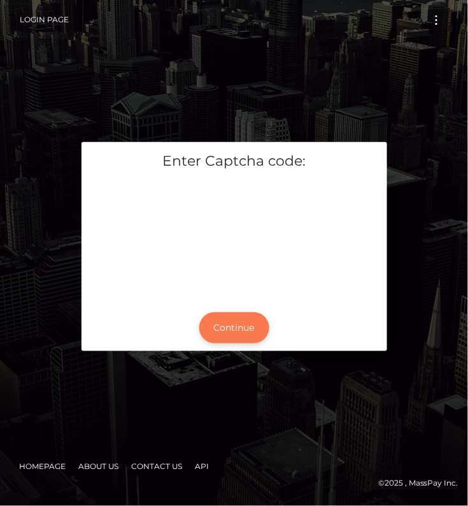
click at [232, 331] on button "Continue" at bounding box center [234, 327] width 70 height 31
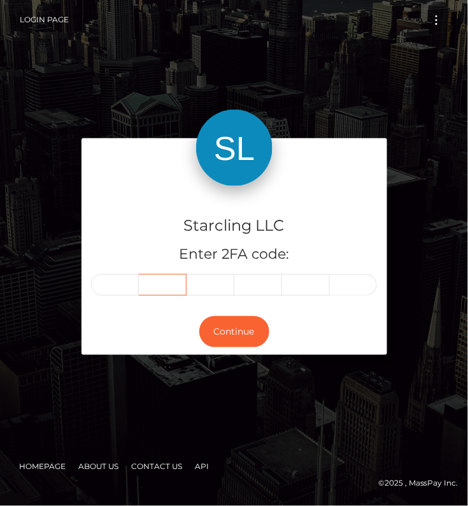
type input "0"
type input "2"
type input "1"
type input "5"
type input "7"
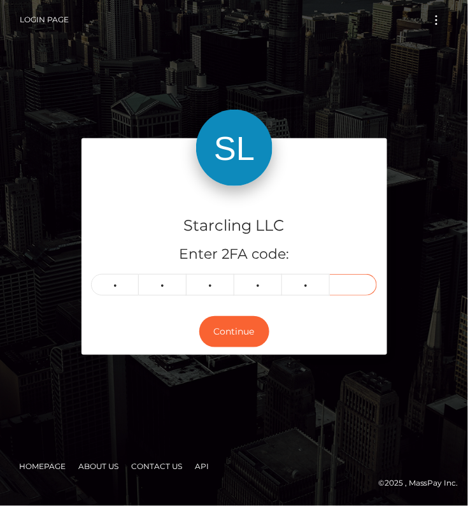
type input "9"
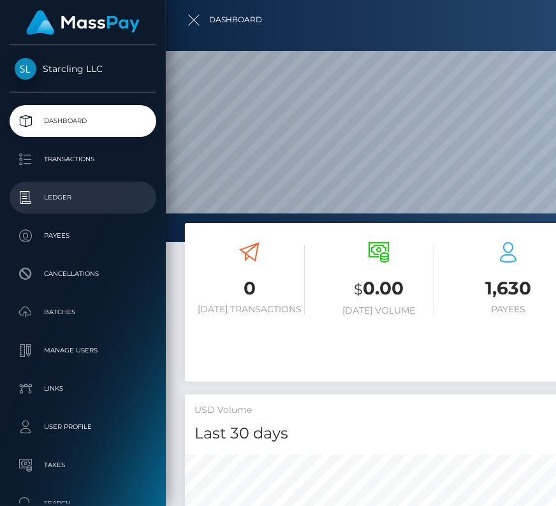
scroll to position [226, 249]
click at [50, 194] on p "Ledger" at bounding box center [83, 197] width 136 height 19
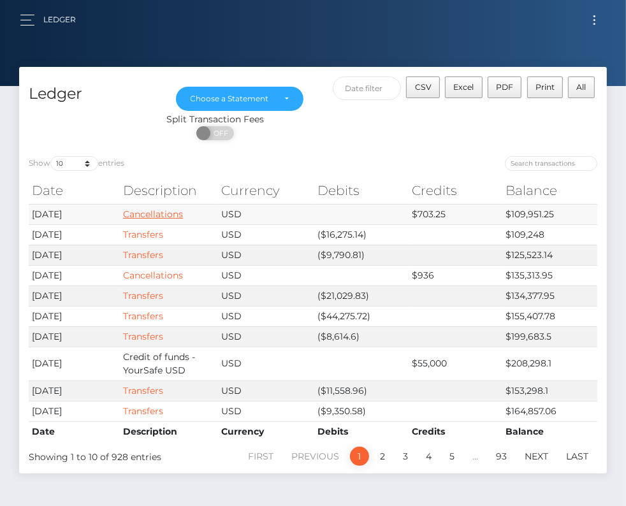
click at [173, 209] on link "Cancellations" at bounding box center [153, 213] width 60 height 11
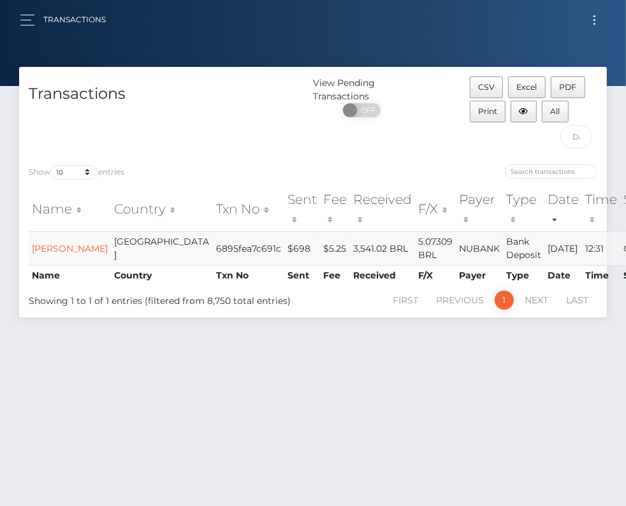
click at [44, 247] on td "Maycon Pereira Garcia" at bounding box center [70, 248] width 82 height 34
click at [55, 254] on link "Maycon Pereira Garcia" at bounding box center [70, 248] width 76 height 11
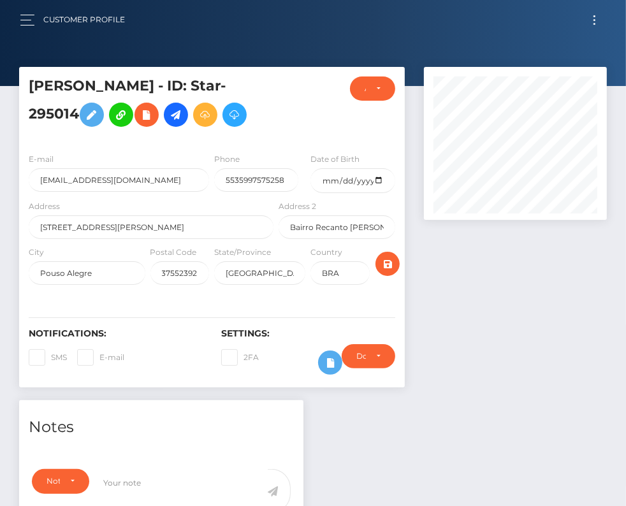
click at [66, 110] on h5 "[PERSON_NAME] - ID: Star-295014" at bounding box center [148, 104] width 238 height 57
copy h5 "295014"
drag, startPoint x: 29, startPoint y: 82, endPoint x: 189, endPoint y: 90, distance: 160.2
click at [190, 90] on h5 "Maycon Pereira Garcia - ID: Star-295014" at bounding box center [148, 104] width 238 height 57
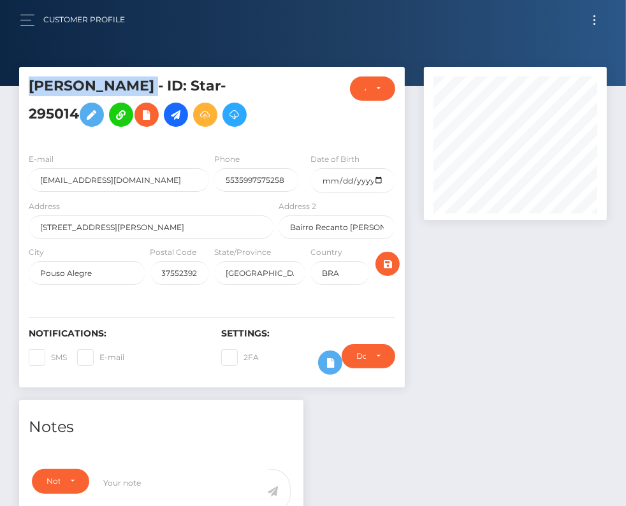
copy h5 "Maycon Pereira Garcia"
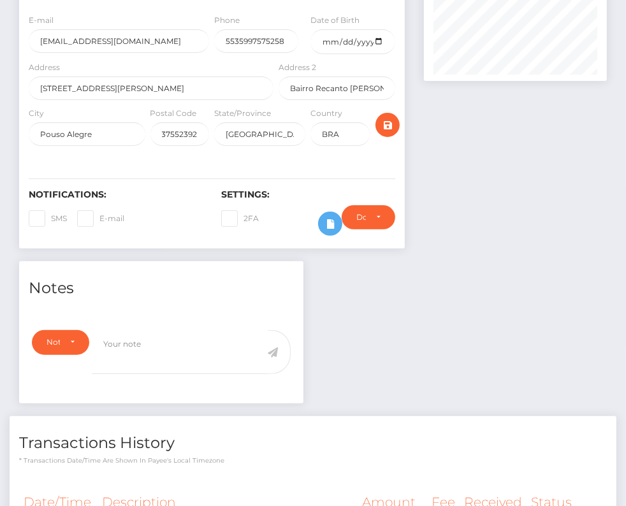
scroll to position [188, 0]
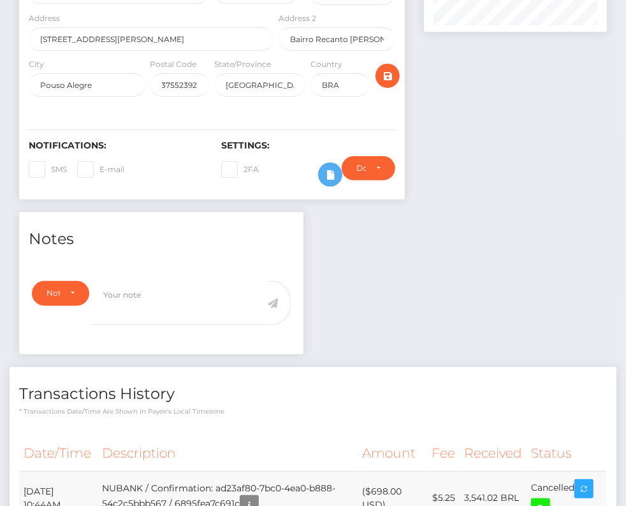
click at [543, 502] on icon at bounding box center [540, 508] width 15 height 16
click at [0, 0] on div "Maycon Pereira Garcia - ID: Star-295014 ACTIVE CLOSED" at bounding box center [313, 278] width 626 height 799
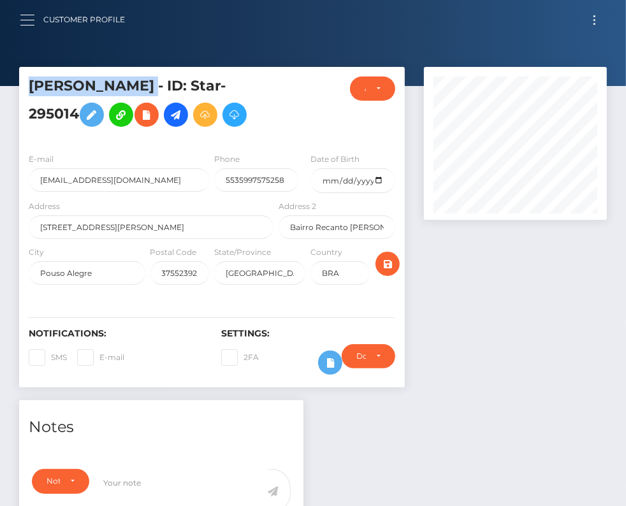
click at [25, 20] on button "button" at bounding box center [32, 19] width 24 height 17
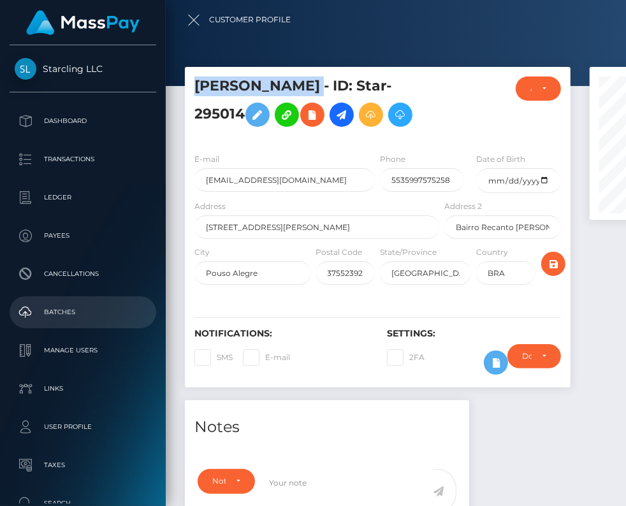
click at [70, 305] on p "Batches" at bounding box center [83, 312] width 136 height 19
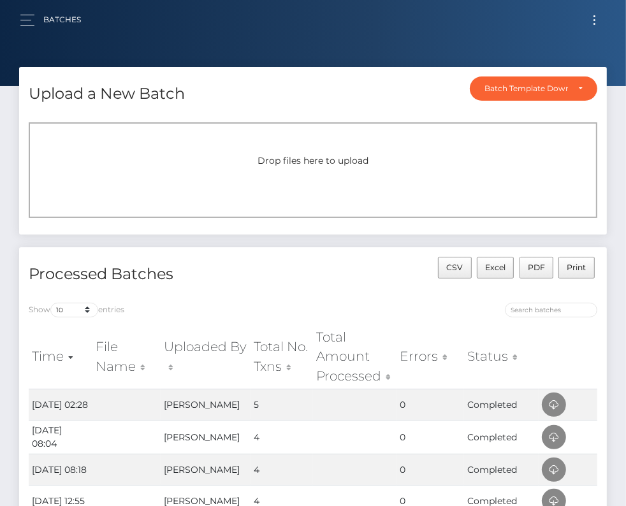
click at [31, 34] on nav "Batches Loading... Loading..." at bounding box center [313, 20] width 626 height 40
click at [572, 24] on div "Batches Loading... Loading... Account" at bounding box center [312, 19] width 605 height 27
click at [601, 17] on button "Toggle navigation" at bounding box center [594, 19] width 24 height 17
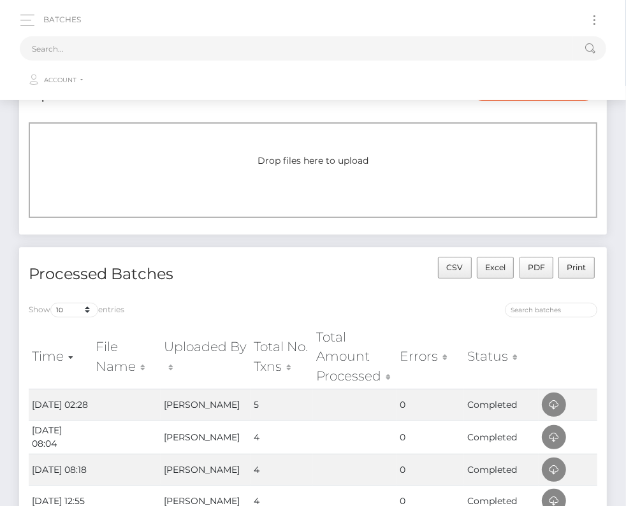
click at [591, 17] on button "Toggle navigation" at bounding box center [594, 19] width 24 height 17
click at [268, 60] on input "text" at bounding box center [296, 48] width 553 height 24
paste input "9644"
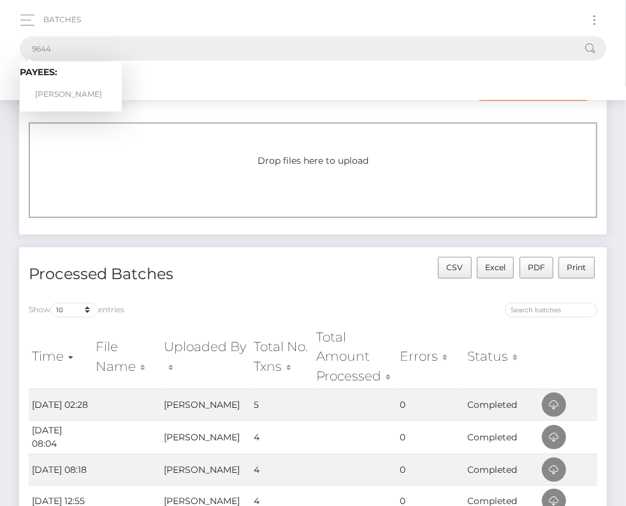
type input "9644"
click at [75, 97] on link "[PERSON_NAME]" at bounding box center [71, 95] width 102 height 24
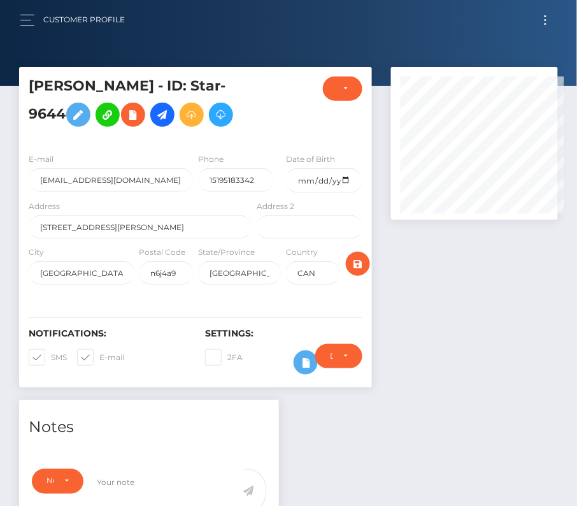
scroll to position [153, 167]
click at [346, 179] on input "date" at bounding box center [324, 180] width 76 height 25
type input "1978-10-25"
click at [51, 357] on span at bounding box center [51, 357] width 0 height 10
click at [51, 357] on input "SMS" at bounding box center [55, 353] width 8 height 8
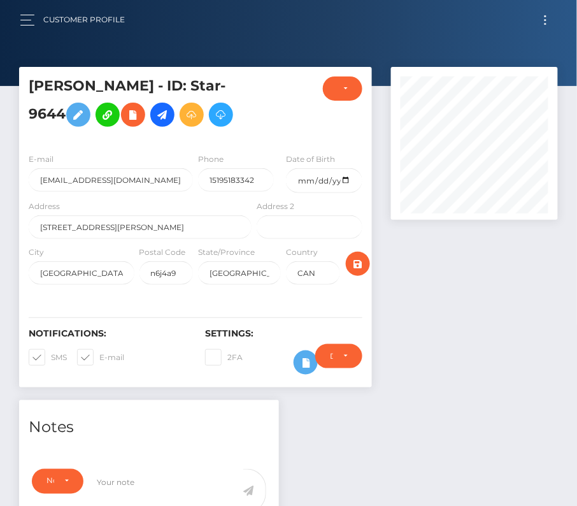
checkbox input "false"
click at [99, 356] on span at bounding box center [99, 357] width 0 height 10
click at [99, 356] on input "E-mail" at bounding box center [103, 353] width 8 height 8
checkbox input "false"
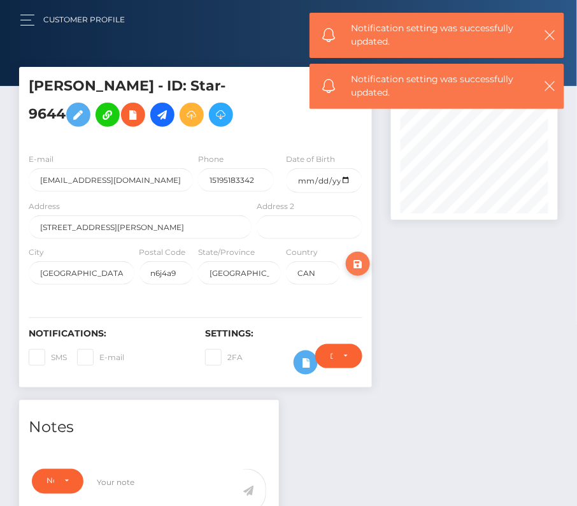
click at [362, 262] on icon "submit" at bounding box center [357, 264] width 15 height 16
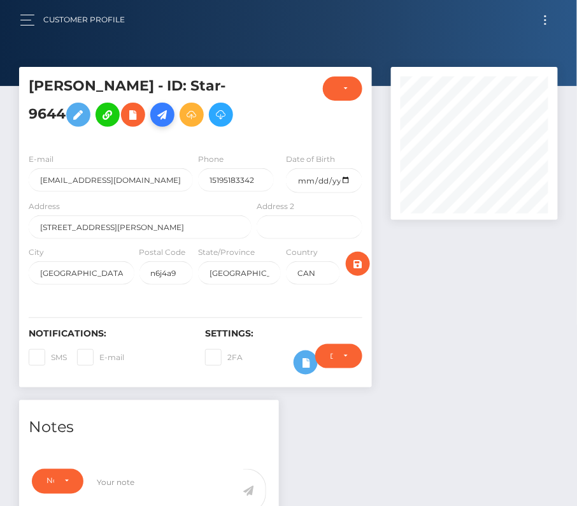
click at [155, 116] on icon at bounding box center [162, 115] width 15 height 16
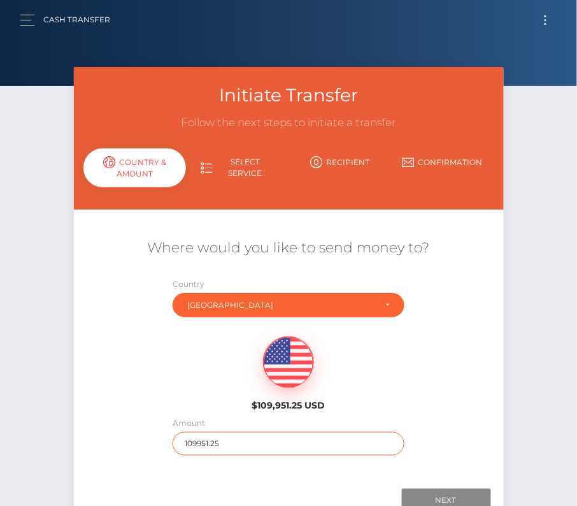
click at [231, 443] on input "109951.25" at bounding box center [289, 444] width 232 height 24
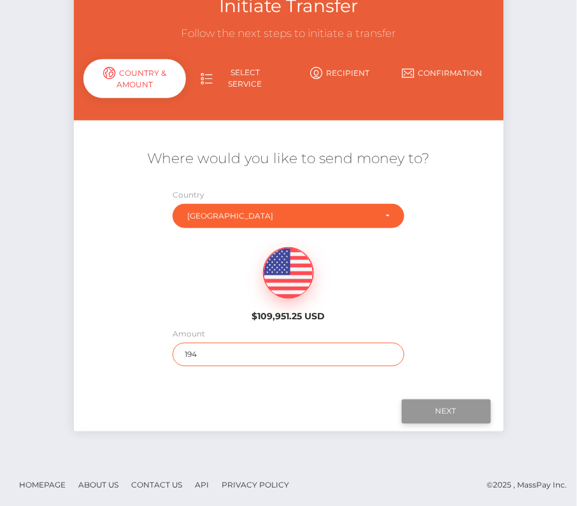
type input "194"
click at [443, 409] on input "Next" at bounding box center [446, 412] width 89 height 24
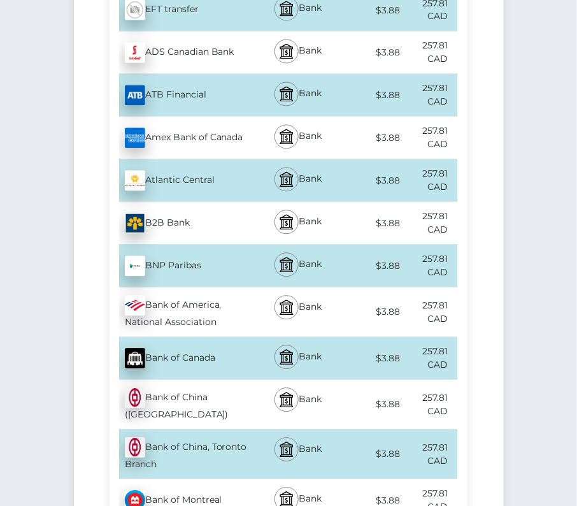
scroll to position [498, 0]
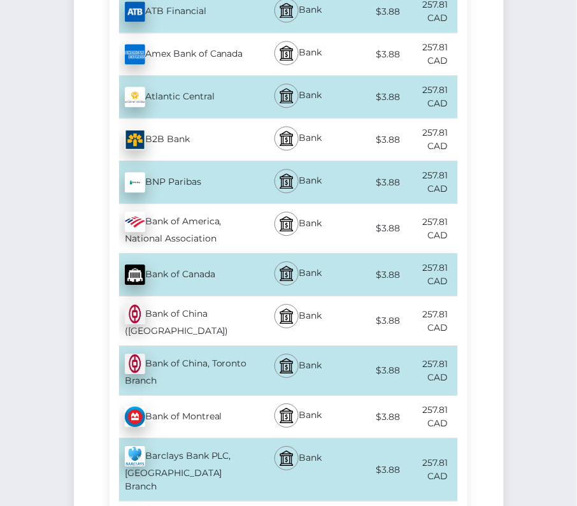
click at [198, 399] on div "Bank of Montreal - CAD" at bounding box center [182, 417] width 145 height 36
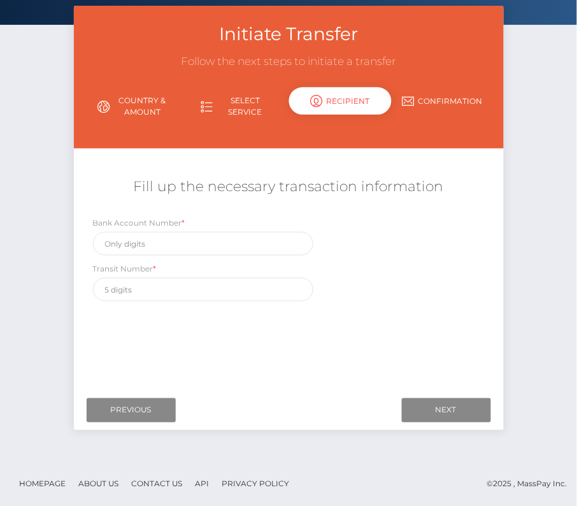
scroll to position [0, 0]
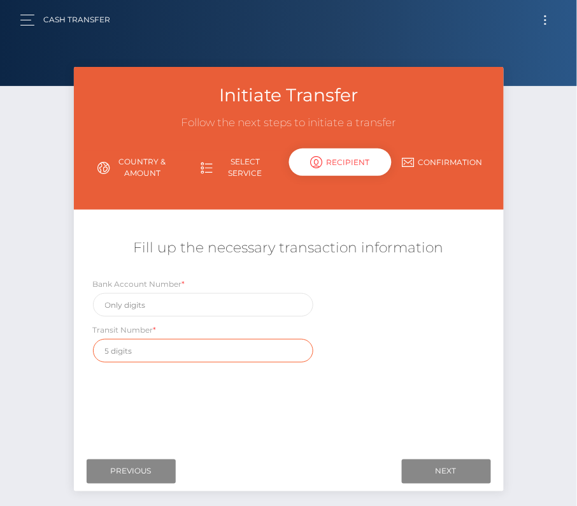
click at [187, 349] on input "text" at bounding box center [203, 351] width 220 height 24
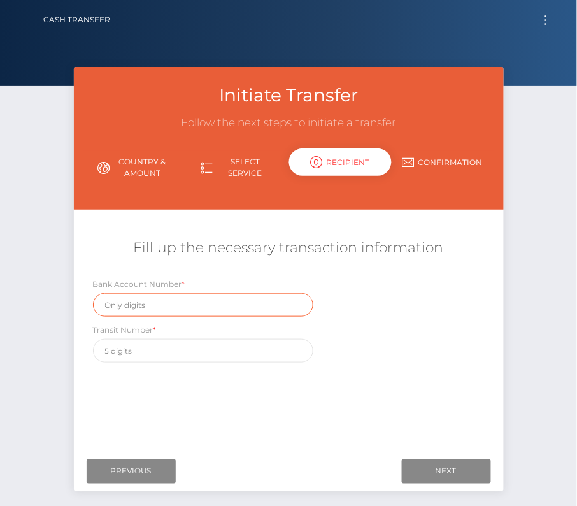
click at [125, 299] on input "text" at bounding box center [203, 305] width 220 height 24
paste input "3936009"
type input "3936009"
click at [189, 412] on div "Where would you like to send money to? Country Abkhazia Afghanistan Albania Alg…" at bounding box center [288, 332] width 411 height 226
click at [538, 17] on button "Toggle navigation" at bounding box center [546, 19] width 24 height 17
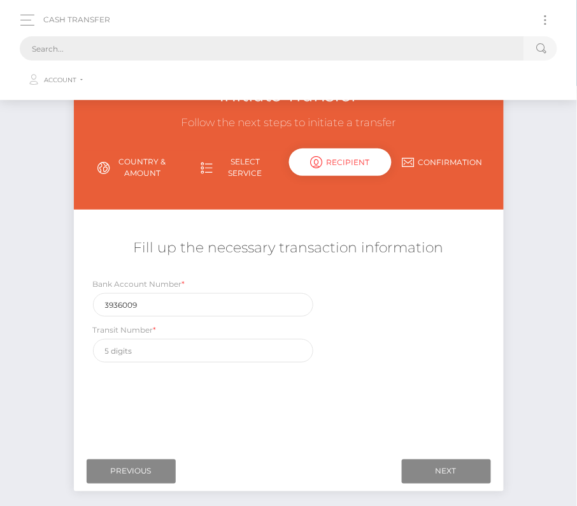
click at [250, 56] on input "text" at bounding box center [272, 48] width 505 height 24
paste input "58557"
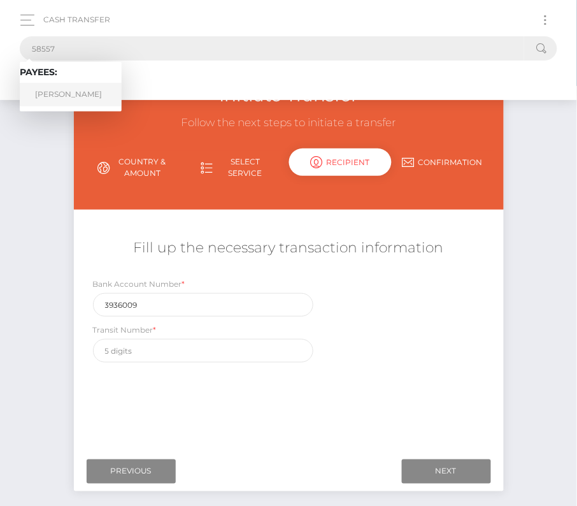
type input "58557"
click at [78, 87] on link "Jonathon Owen Shroyer" at bounding box center [71, 95] width 102 height 24
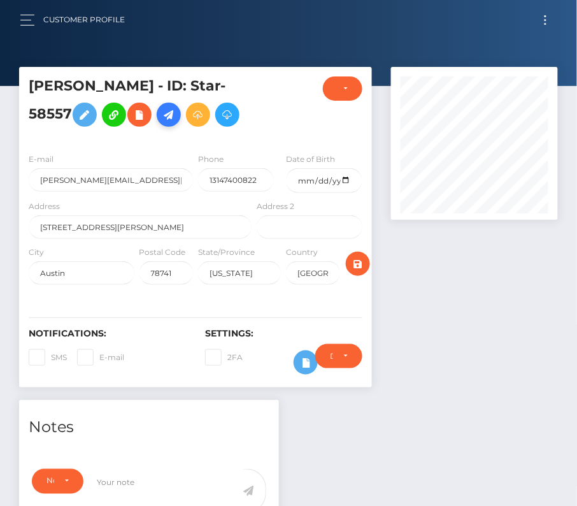
click at [177, 118] on icon at bounding box center [168, 115] width 15 height 16
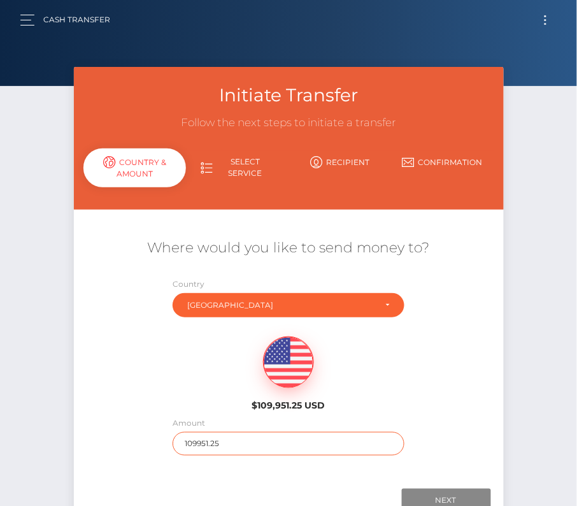
click at [233, 442] on input "109951.25" at bounding box center [289, 444] width 232 height 24
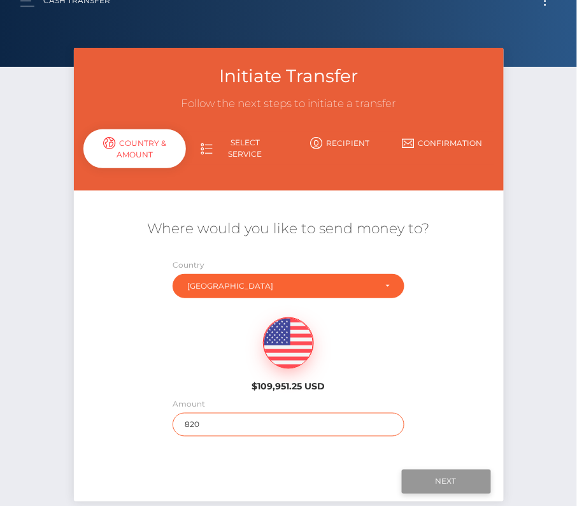
type input "820"
click at [460, 479] on input "Next" at bounding box center [446, 482] width 89 height 24
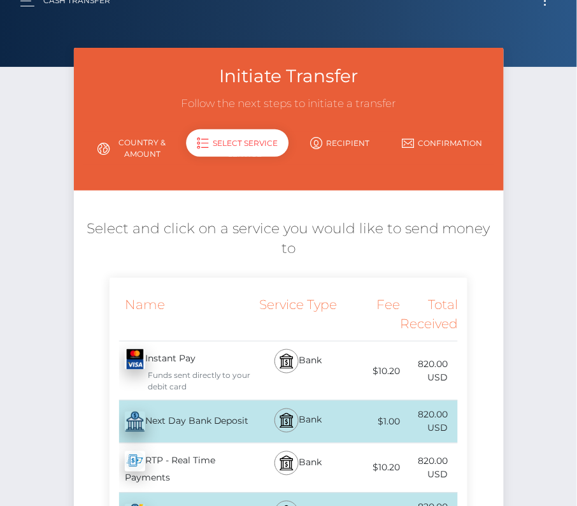
click at [217, 421] on div "Next Day Bank Deposit - USD" at bounding box center [182, 422] width 145 height 36
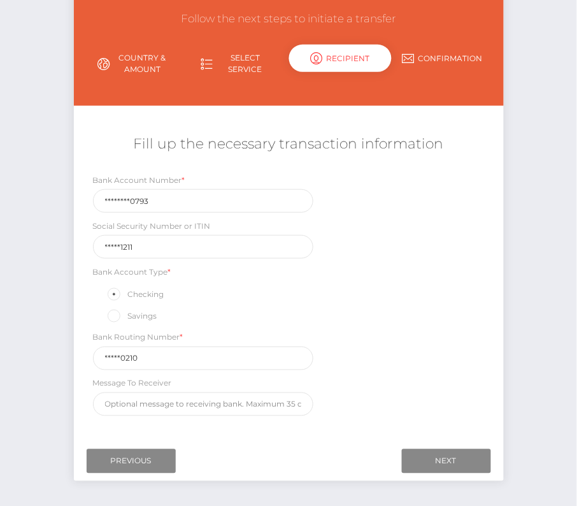
scroll to position [105, 0]
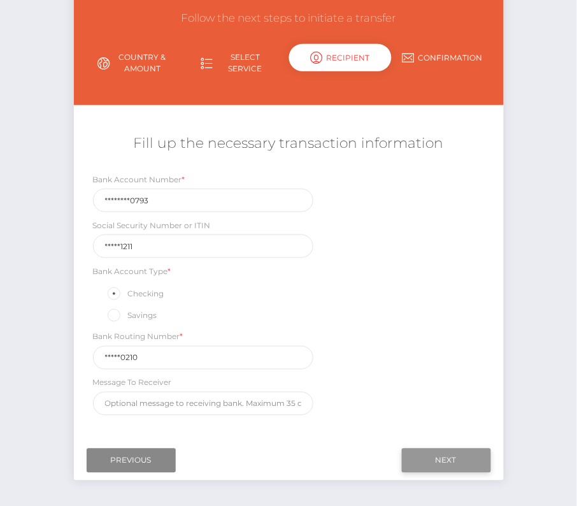
click at [454, 449] on input "Next" at bounding box center [446, 461] width 89 height 24
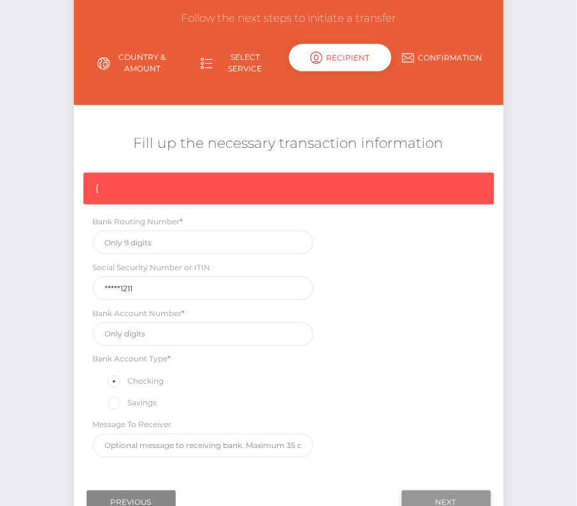
scroll to position [108, 0]
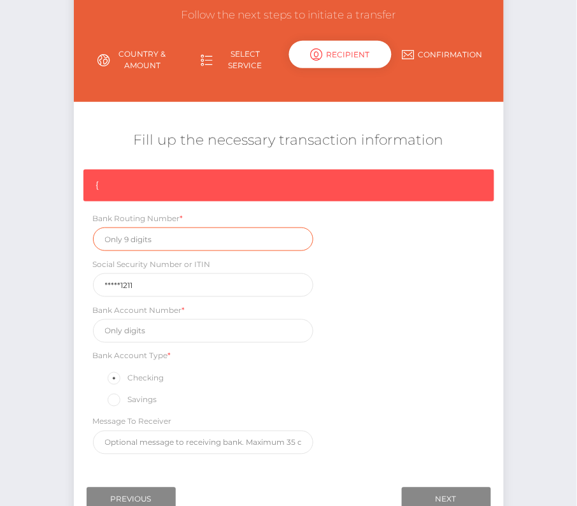
click at [124, 238] on input "text" at bounding box center [203, 239] width 220 height 24
paste input "081000210"
type input "081000210"
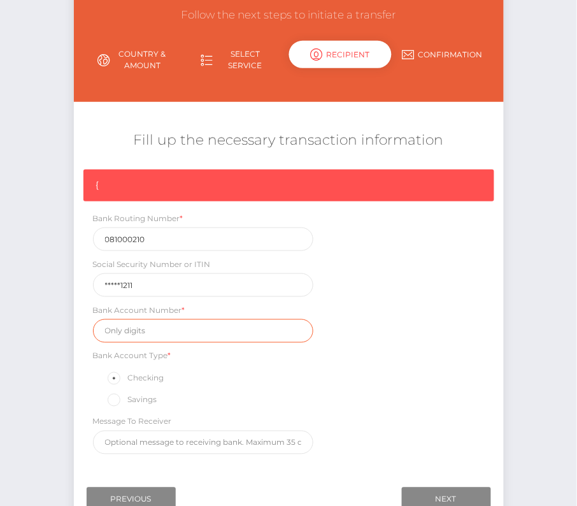
click at [152, 323] on input "text" at bounding box center [203, 331] width 220 height 24
paste input "152313280793"
type input "152313280793"
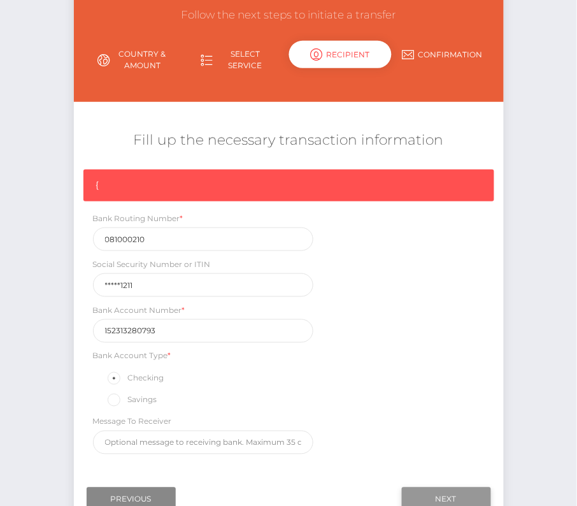
click at [434, 490] on input "Next" at bounding box center [446, 499] width 89 height 24
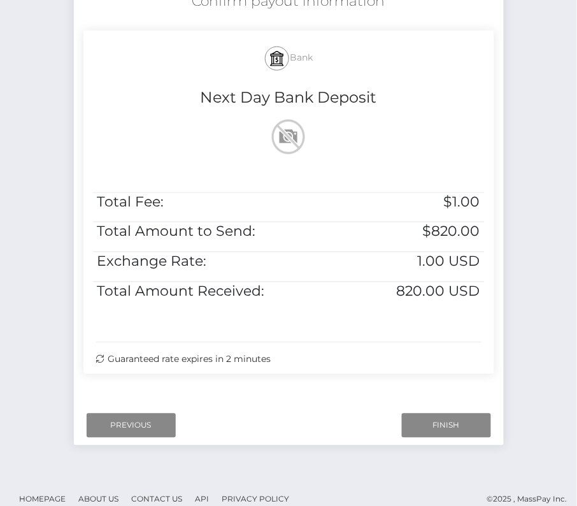
scroll to position [260, 0]
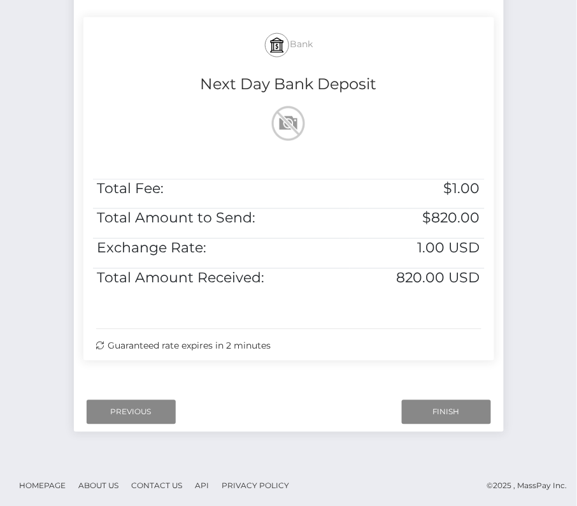
click at [422, 396] on div "Next Finish Previous" at bounding box center [289, 413] width 430 height 40
click at [422, 408] on input "Finish" at bounding box center [446, 412] width 89 height 24
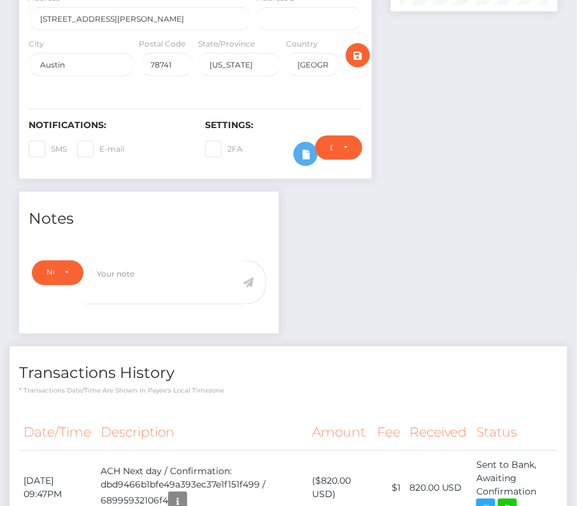
scroll to position [364, 0]
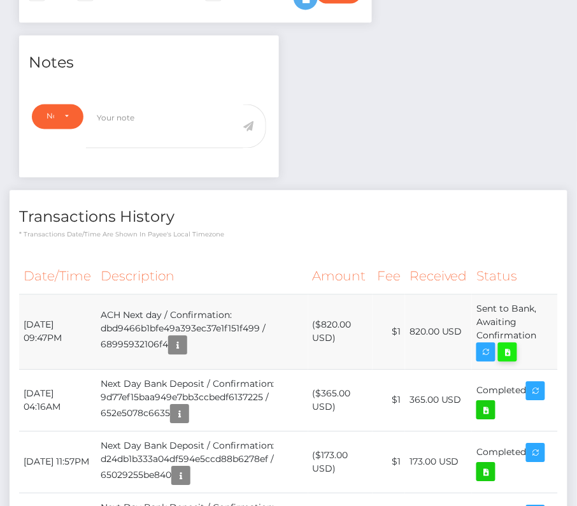
click at [509, 361] on icon at bounding box center [507, 353] width 15 height 16
click at [0, 0] on div "[PERSON_NAME] - ID: Star-58557 ACTIVE CLOSED" at bounding box center [288, 301] width 577 height 1199
drag, startPoint x: 24, startPoint y: 356, endPoint x: 538, endPoint y: 376, distance: 514.6
click at [538, 370] on tr "[DATE] 09:47PM ACH Next day / Confirmation: dbd9466b1bfe49a393ec37e1f151f499 / …" at bounding box center [288, 331] width 539 height 75
copy tbody "[DATE] 09:47PM ACH Next day / Confirmation: dbd9466b1bfe49a393ec37e1f151f499 / …"
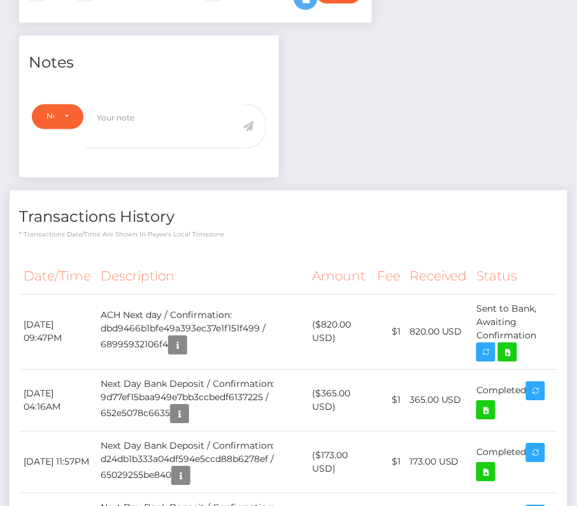
click at [340, 185] on div "Notes Note Type Compliance Clear Compliance General Note Type" at bounding box center [289, 437] width 558 height 802
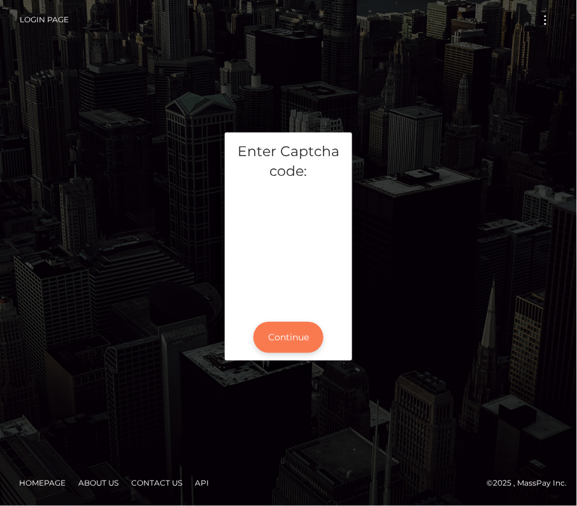
click at [291, 336] on button "Continue" at bounding box center [289, 337] width 70 height 31
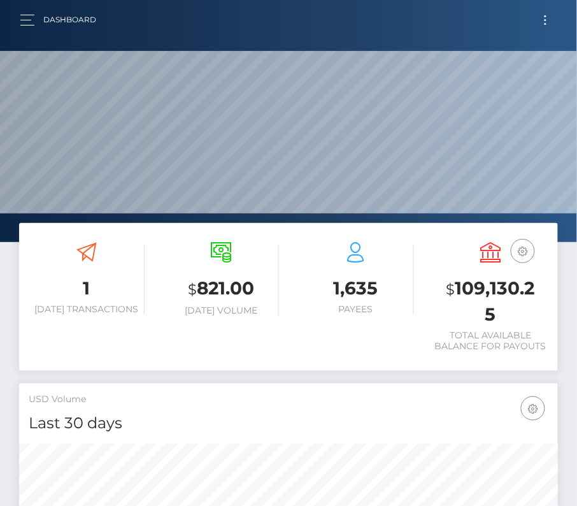
scroll to position [226, 260]
click at [552, 16] on button "Toggle navigation" at bounding box center [546, 19] width 24 height 17
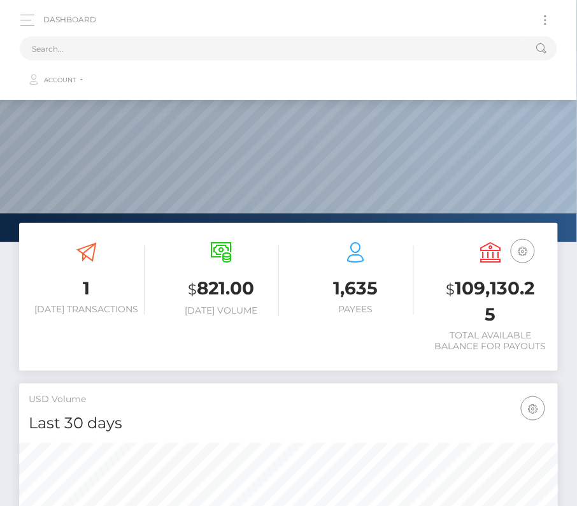
click at [538, 22] on button "Toggle navigation" at bounding box center [546, 19] width 24 height 17
click at [210, 45] on input "text" at bounding box center [272, 48] width 505 height 24
paste input "8351"
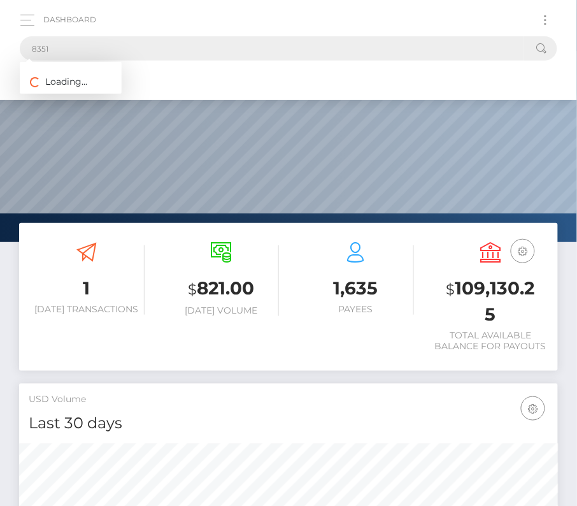
type input "8351"
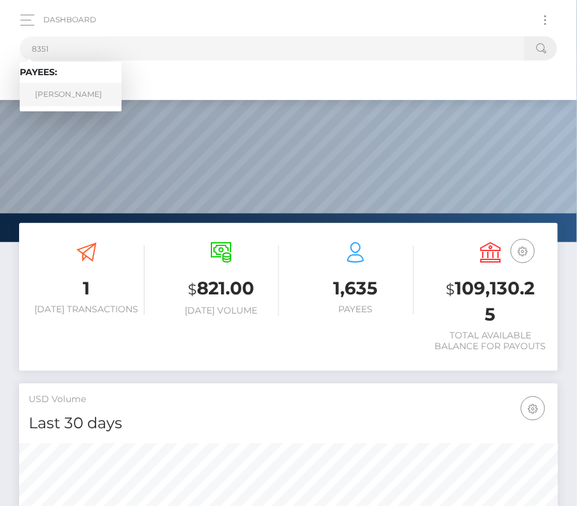
click at [99, 89] on link "Jeremy Wolford" at bounding box center [71, 95] width 102 height 24
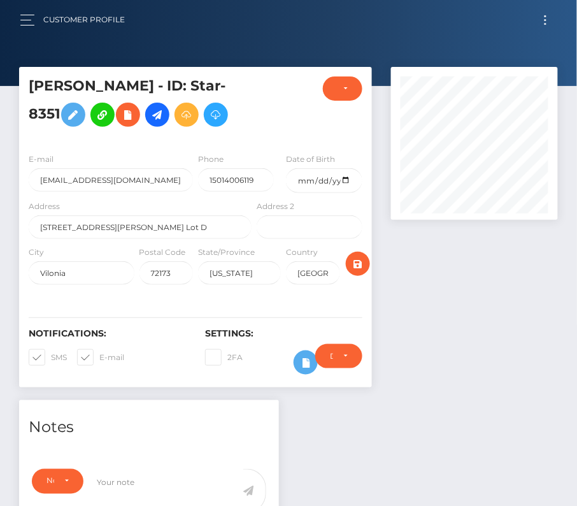
scroll to position [153, 167]
click at [345, 180] on input "date" at bounding box center [324, 180] width 76 height 25
type input "[DATE]"
click at [51, 355] on span at bounding box center [51, 357] width 0 height 10
click at [51, 355] on input "SMS" at bounding box center [55, 353] width 8 height 8
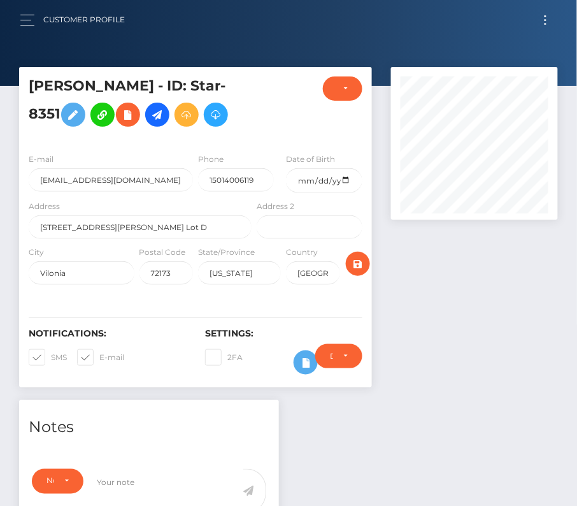
checkbox input "false"
click at [99, 355] on span at bounding box center [99, 357] width 0 height 10
click at [99, 355] on input "E-mail" at bounding box center [103, 353] width 8 height 8
checkbox input "false"
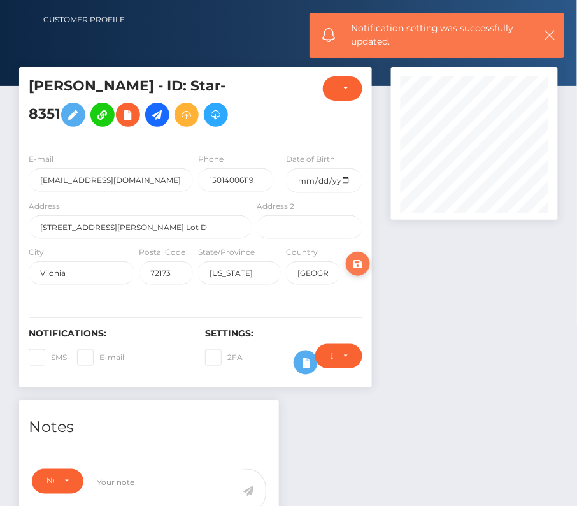
click at [364, 265] on icon "submit" at bounding box center [357, 264] width 15 height 16
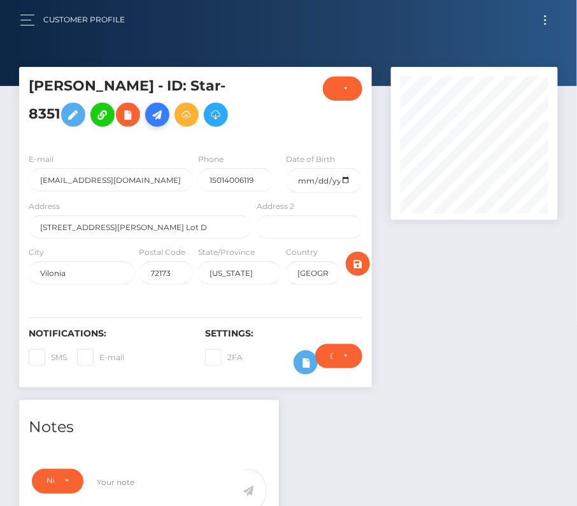
click at [164, 125] on link at bounding box center [157, 115] width 24 height 24
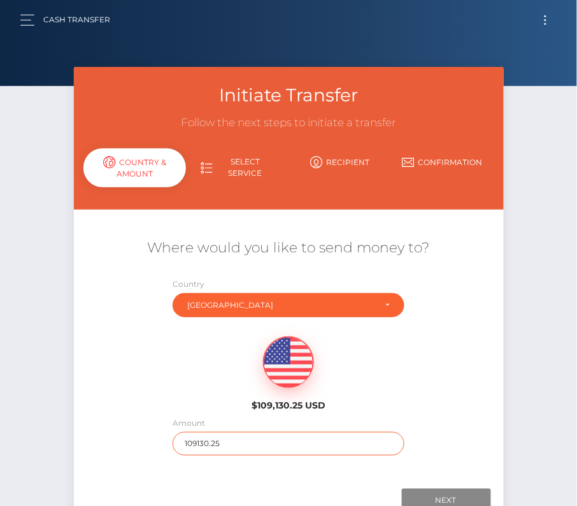
click at [212, 448] on input "109130.25" at bounding box center [289, 444] width 232 height 24
type input "334"
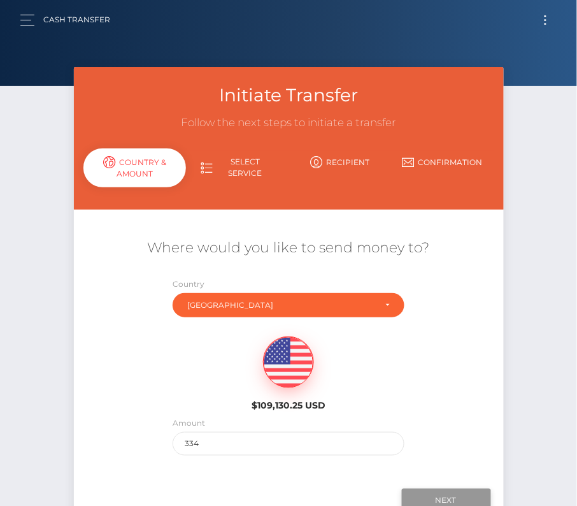
click at [438, 492] on input "Next" at bounding box center [446, 501] width 89 height 24
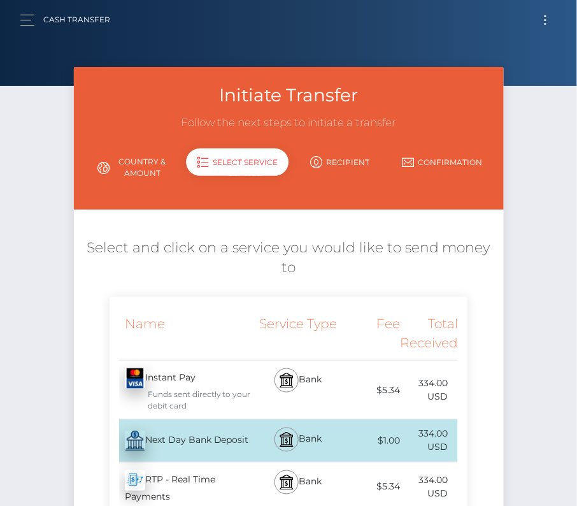
click at [185, 443] on div "Next Day Bank Deposit - USD" at bounding box center [182, 441] width 145 height 36
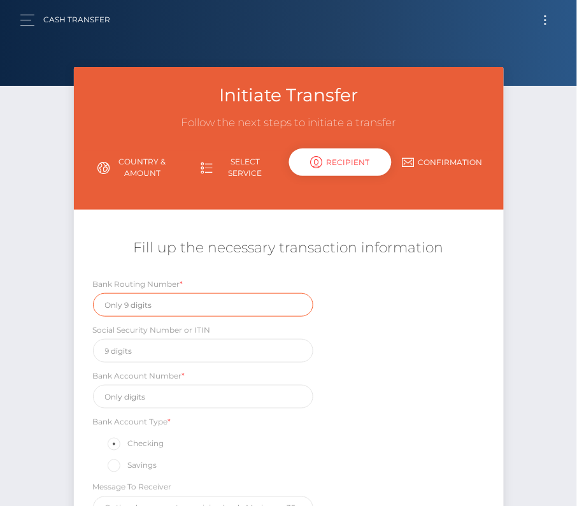
click at [150, 299] on input "text" at bounding box center [203, 305] width 220 height 24
paste input "082007649"
type input "082007649"
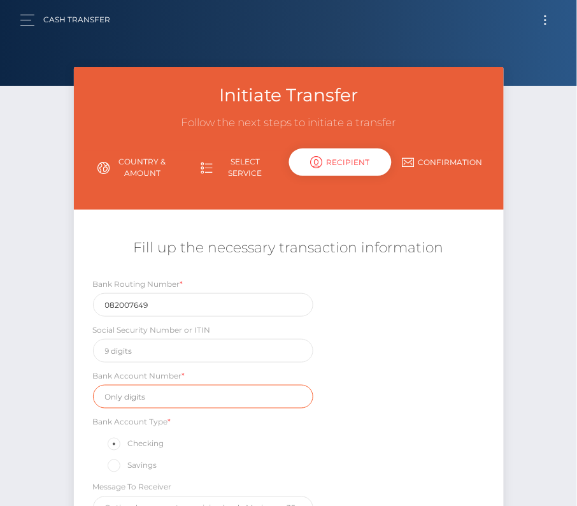
click at [155, 394] on input "text" at bounding box center [203, 397] width 220 height 24
paste input "81299728"
type input "81299728"
click at [418, 421] on div "Bank Routing Number * 082007649 Social Security Number or ITIN Bank Account Num…" at bounding box center [289, 401] width 430 height 249
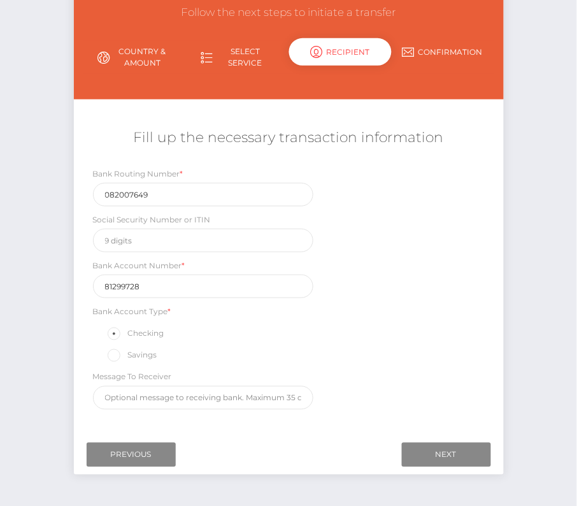
scroll to position [115, 0]
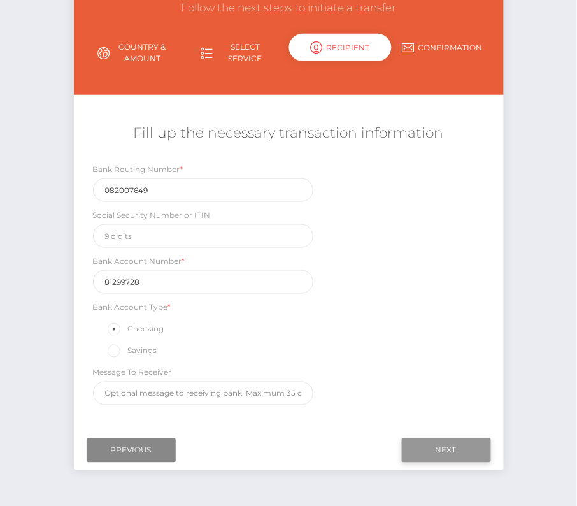
click at [458, 440] on input "Next" at bounding box center [446, 450] width 89 height 24
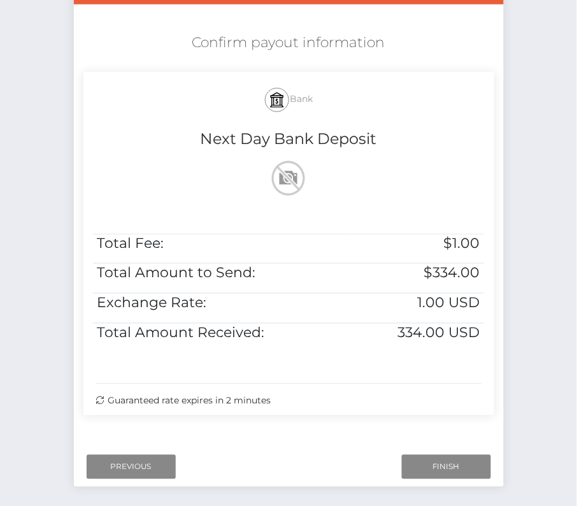
scroll to position [209, 0]
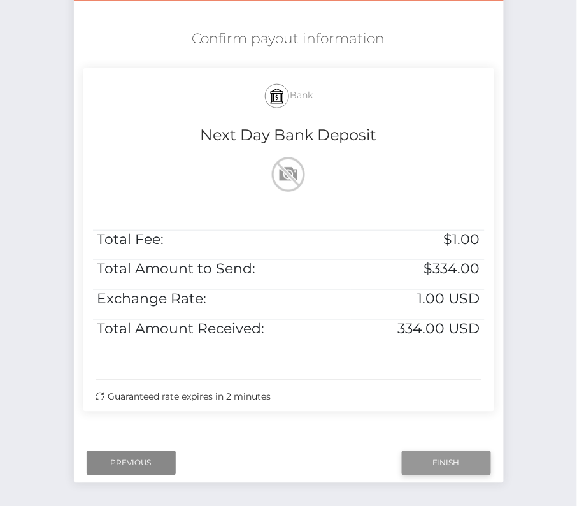
click at [425, 452] on input "Finish" at bounding box center [446, 463] width 89 height 24
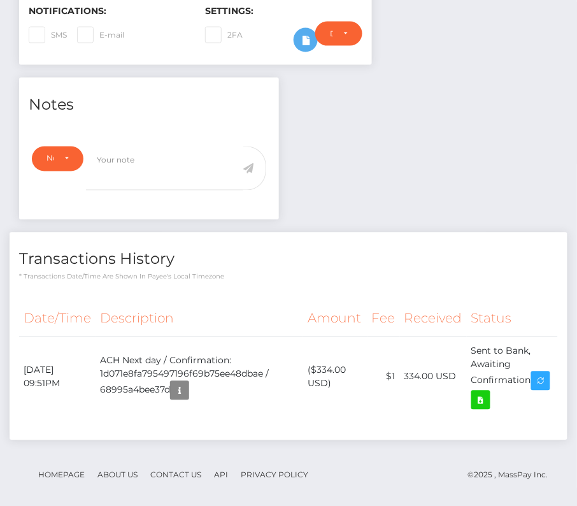
scroll to position [153, 167]
click at [489, 393] on icon at bounding box center [480, 401] width 15 height 16
click at [0, 0] on div "Jeremy Wolford - ID: Star-8351" at bounding box center [288, 130] width 577 height 772
drag, startPoint x: 20, startPoint y: 358, endPoint x: 539, endPoint y: 370, distance: 518.8
click at [539, 370] on tr "August 10, 2025 09:51PM ACH Next day / Confirmation: 1d071e8fa795497196f69b75ee…" at bounding box center [288, 376] width 539 height 81
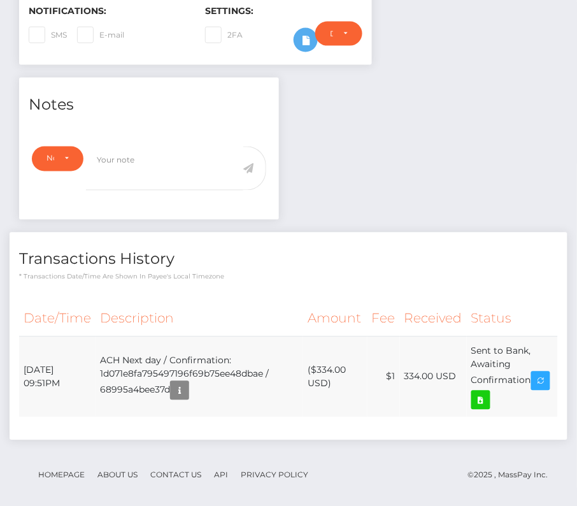
copy tr "August 10, 2025 09:51PM ACH Next day / Confirmation: 1d071e8fa795497196f69b75ee…"
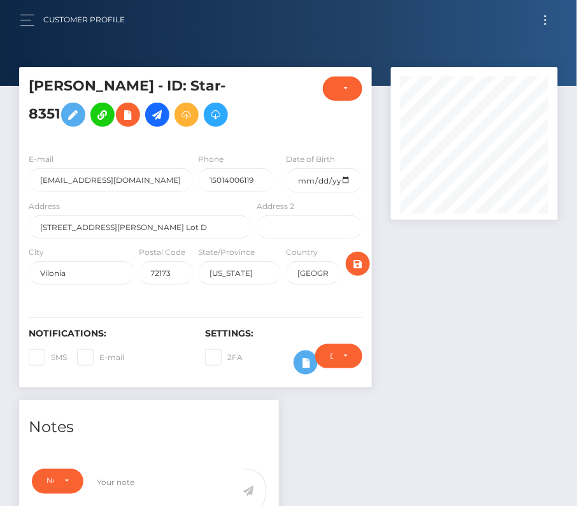
click at [555, 13] on button "Toggle navigation" at bounding box center [546, 19] width 24 height 17
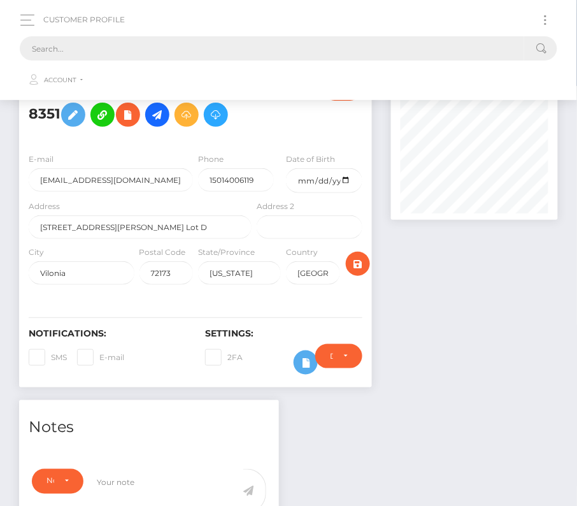
click at [299, 44] on input "text" at bounding box center [272, 48] width 505 height 24
paste input "201765"
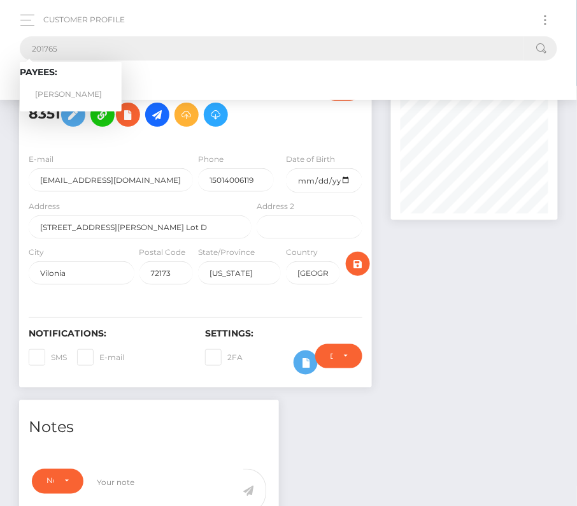
type input "201765"
click at [71, 89] on link "John C. Wright" at bounding box center [71, 95] width 102 height 24
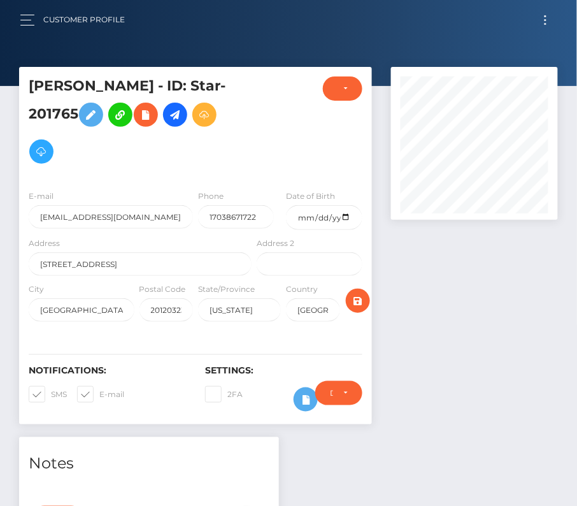
scroll to position [153, 167]
click at [347, 217] on input "date" at bounding box center [324, 217] width 76 height 25
type input "1961-10-22"
click at [51, 390] on span at bounding box center [51, 394] width 0 height 10
click at [51, 390] on input "SMS" at bounding box center [55, 390] width 8 height 8
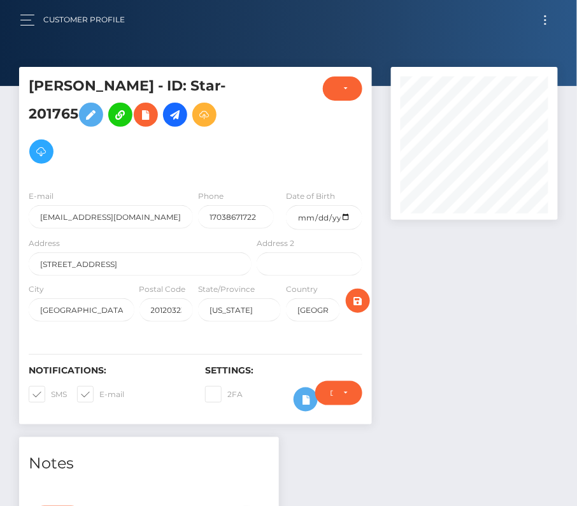
checkbox input "false"
click at [99, 393] on span at bounding box center [99, 394] width 0 height 10
click at [99, 393] on input "E-mail" at bounding box center [103, 390] width 8 height 8
checkbox input "false"
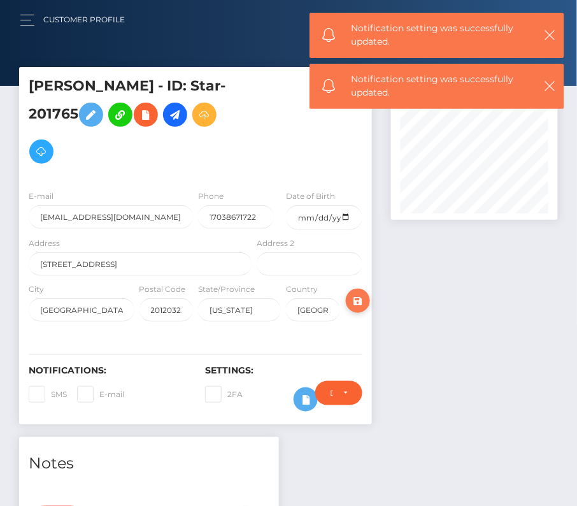
click at [364, 294] on icon "submit" at bounding box center [357, 301] width 15 height 16
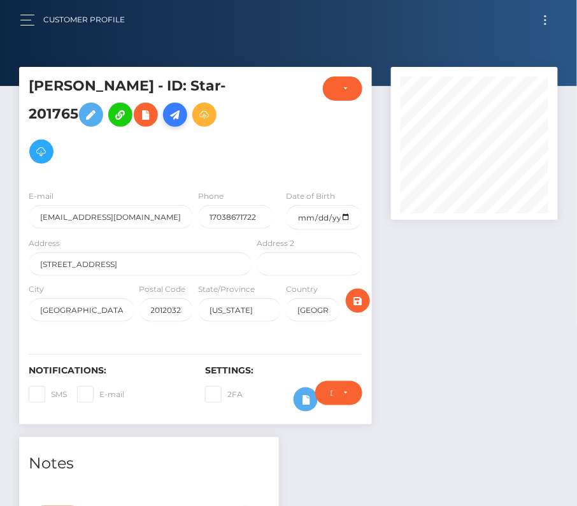
click at [173, 113] on icon at bounding box center [175, 115] width 15 height 16
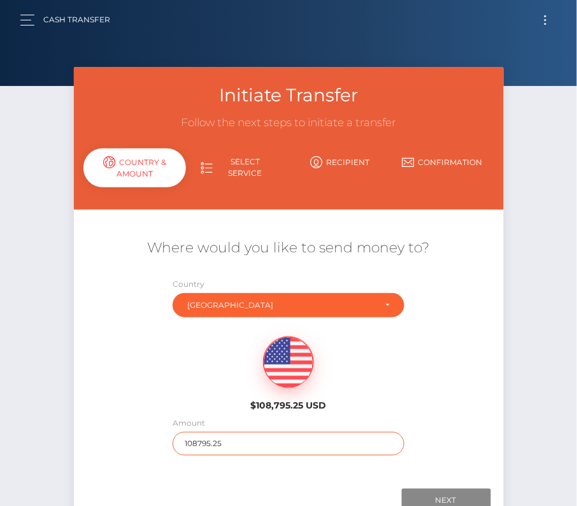
click at [219, 444] on input "108795.25" at bounding box center [289, 444] width 232 height 24
type input "211"
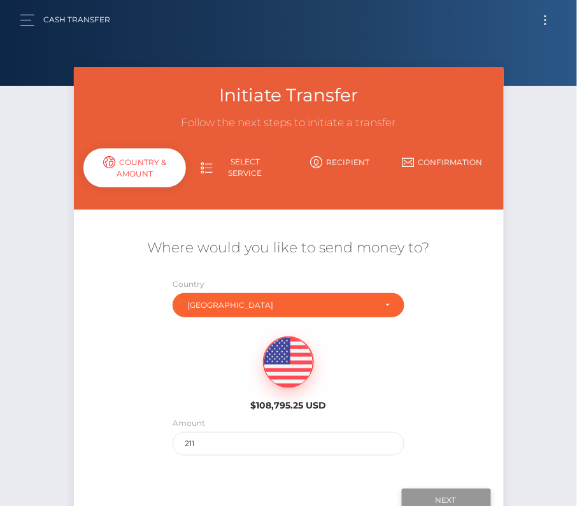
click at [449, 492] on input "Next" at bounding box center [446, 501] width 89 height 24
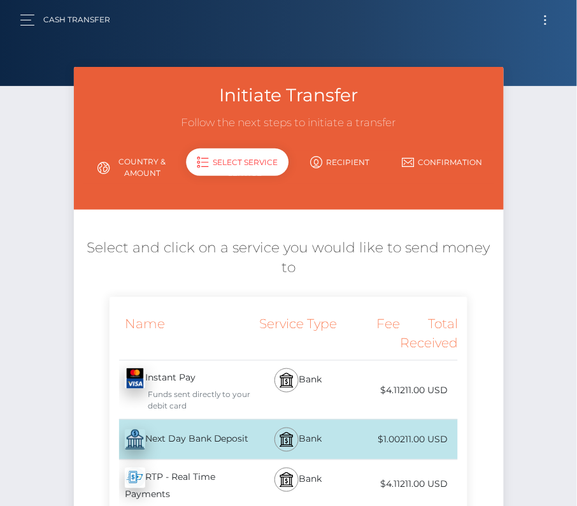
click at [234, 436] on div "Next Day Bank Deposit - USD" at bounding box center [182, 440] width 145 height 36
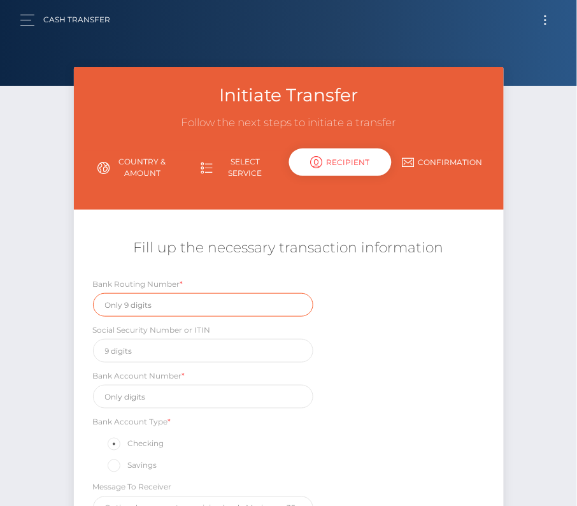
click at [105, 313] on input "text" at bounding box center [203, 305] width 220 height 24
paste input "255071981"
type input "255071981"
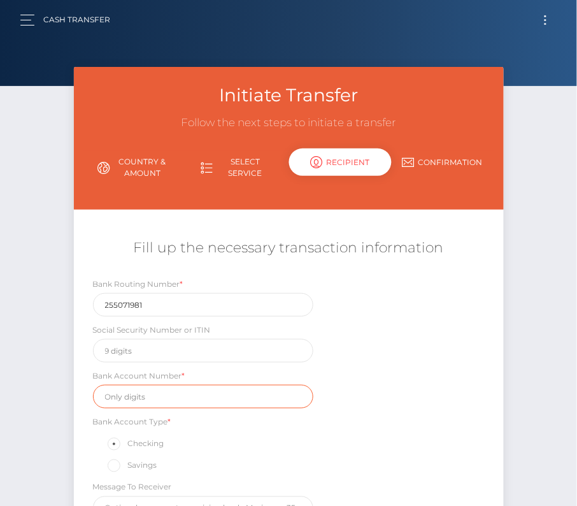
click at [150, 394] on input "text" at bounding box center [203, 397] width 220 height 24
paste input "0503218464"
type input "0503218464"
click at [358, 440] on div "Bank Routing Number * 255071981 Social Security Number or ITIN Bank Account Num…" at bounding box center [289, 401] width 430 height 249
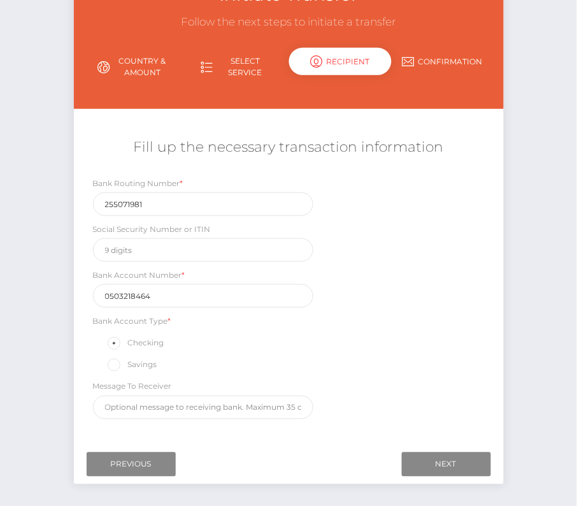
scroll to position [113, 0]
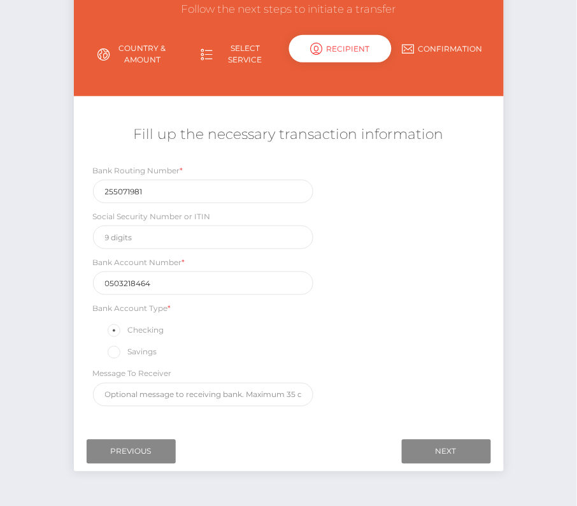
click at [148, 328] on label "Checking" at bounding box center [135, 330] width 59 height 17
click at [124, 328] on input "Checking" at bounding box center [119, 330] width 8 height 8
click at [427, 450] on input "Next" at bounding box center [446, 452] width 89 height 24
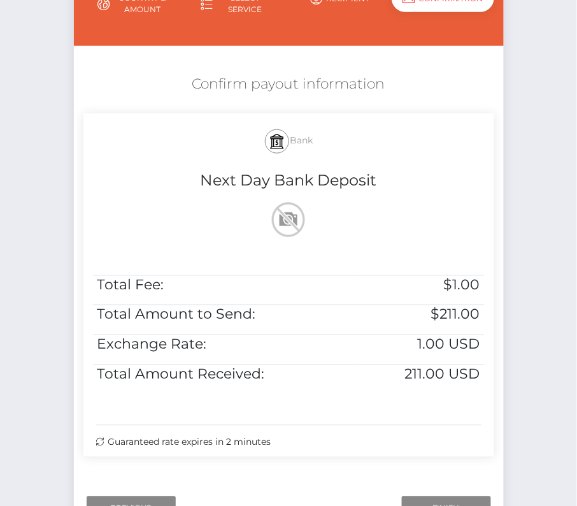
scroll to position [192, 0]
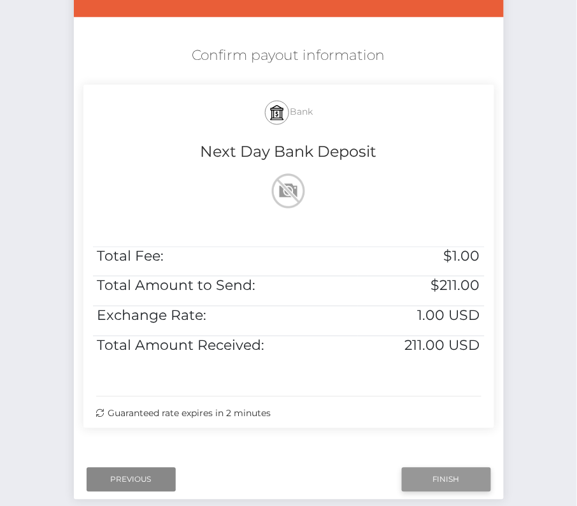
click at [452, 480] on input "Finish" at bounding box center [446, 480] width 89 height 24
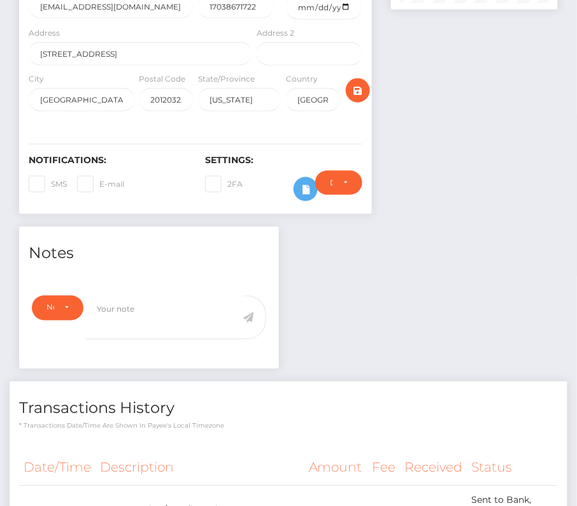
scroll to position [333, 0]
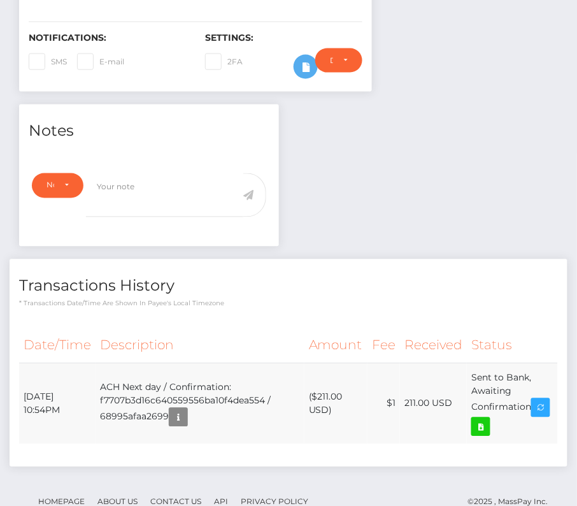
drag, startPoint x: 23, startPoint y: 387, endPoint x: 536, endPoint y: 398, distance: 513.1
click at [536, 398] on tr "August 10, 2025 10:54PM ACH Next day / Confirmation: f7707b3d16c640559556ba10f4…" at bounding box center [288, 403] width 539 height 81
copy tr "August 10, 2025 10:54PM ACH Next day / Confirmation: f7707b3d16c640559556ba10f4…"
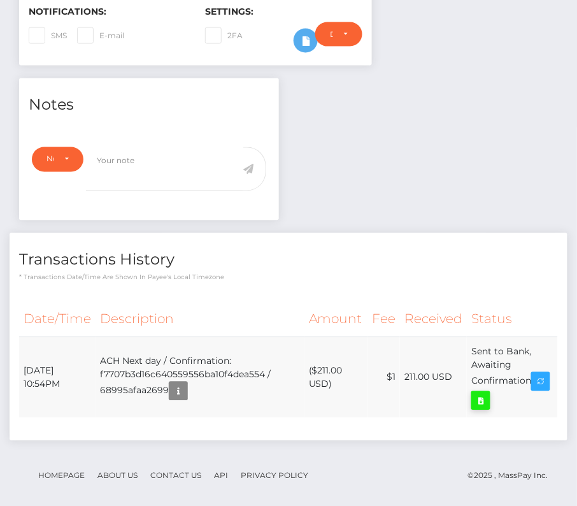
click at [489, 393] on icon at bounding box center [480, 401] width 15 height 16
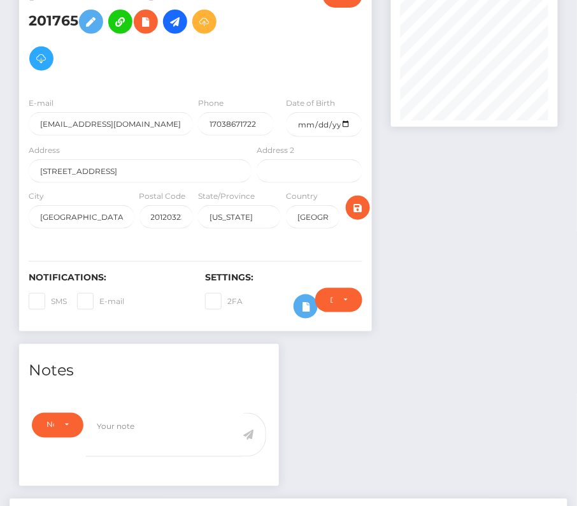
scroll to position [0, 0]
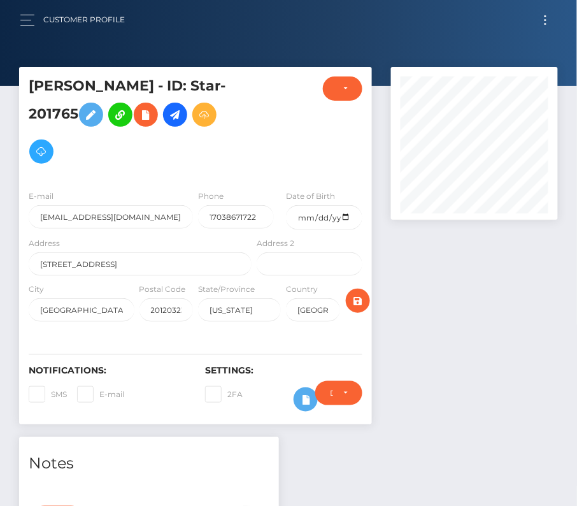
click at [548, 21] on button "Toggle navigation" at bounding box center [546, 19] width 24 height 17
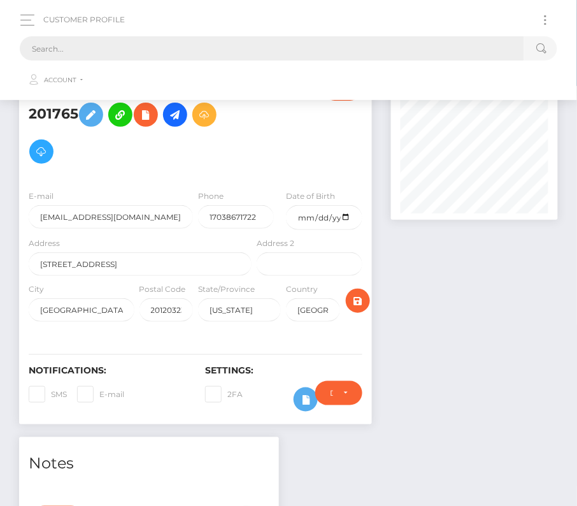
click at [297, 55] on input "text" at bounding box center [272, 48] width 505 height 24
paste input "7524"
type input "7524"
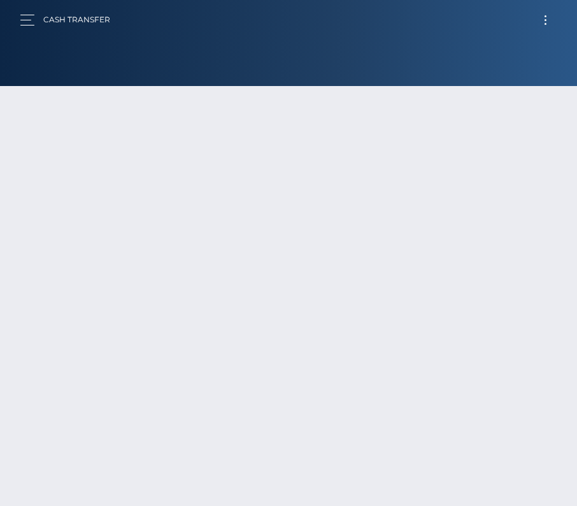
scroll to position [89, 0]
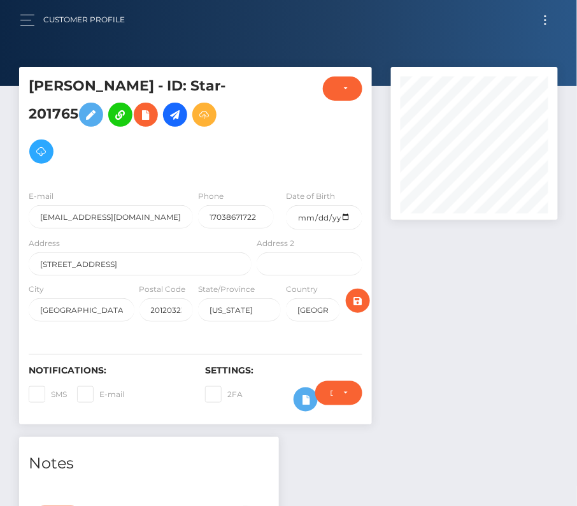
click at [544, 24] on button "Toggle navigation" at bounding box center [546, 19] width 24 height 17
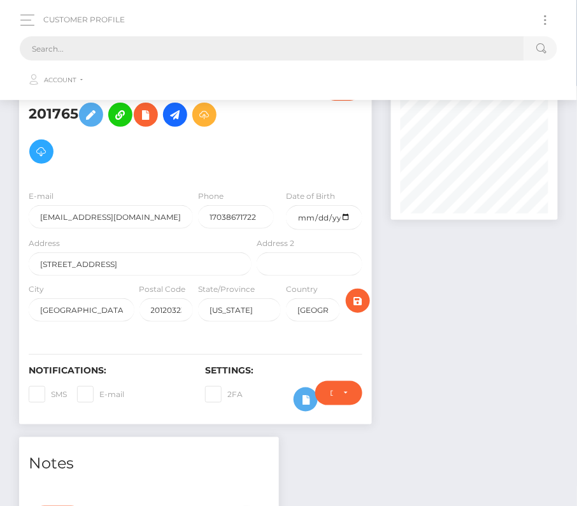
click at [166, 50] on input "text" at bounding box center [272, 48] width 505 height 24
paste input "7524"
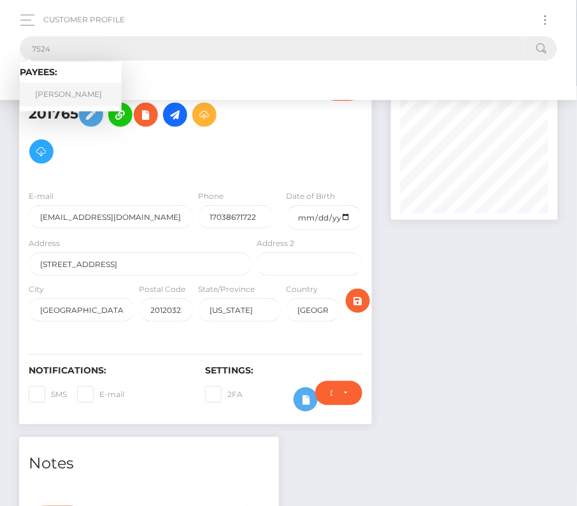
type input "7524"
click at [62, 92] on link "Neema Parvini" at bounding box center [71, 95] width 102 height 24
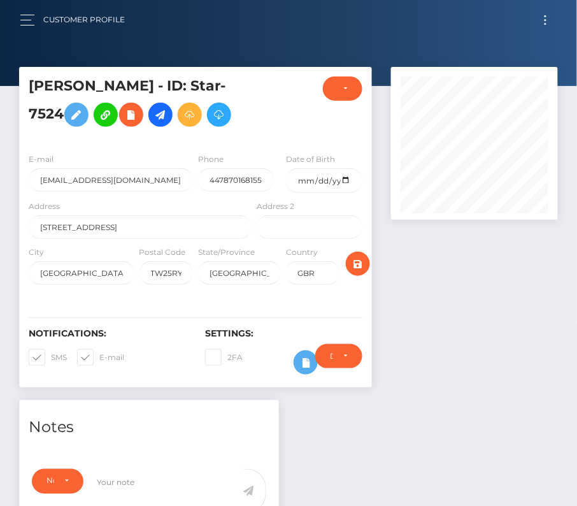
scroll to position [153, 167]
click at [346, 180] on input "date" at bounding box center [324, 180] width 76 height 25
type input "[DATE]"
drag, startPoint x: 37, startPoint y: 352, endPoint x: 359, endPoint y: 254, distance: 337.0
click at [51, 352] on span at bounding box center [51, 357] width 0 height 10
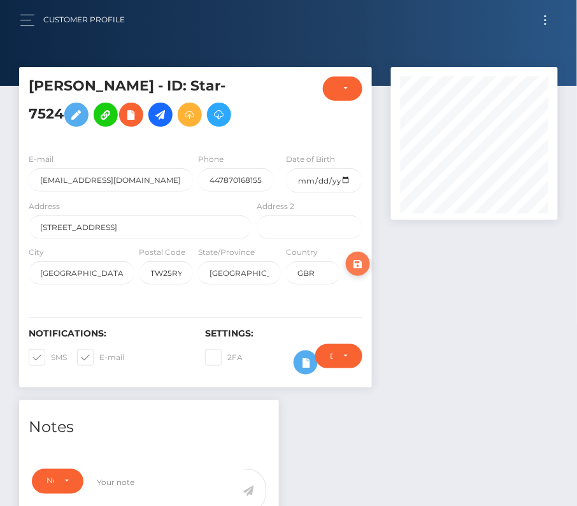
click at [51, 352] on input "SMS" at bounding box center [55, 353] width 8 height 8
checkbox input "false"
click at [99, 355] on span at bounding box center [99, 357] width 0 height 10
click at [99, 355] on input "E-mail" at bounding box center [103, 353] width 8 height 8
checkbox input "false"
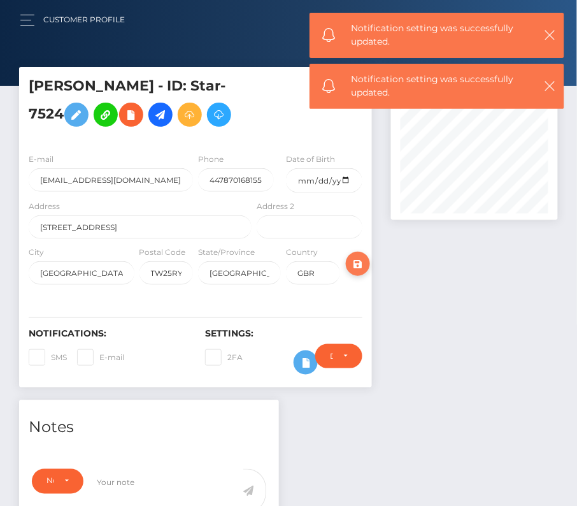
click at [359, 256] on icon "submit" at bounding box center [357, 264] width 15 height 16
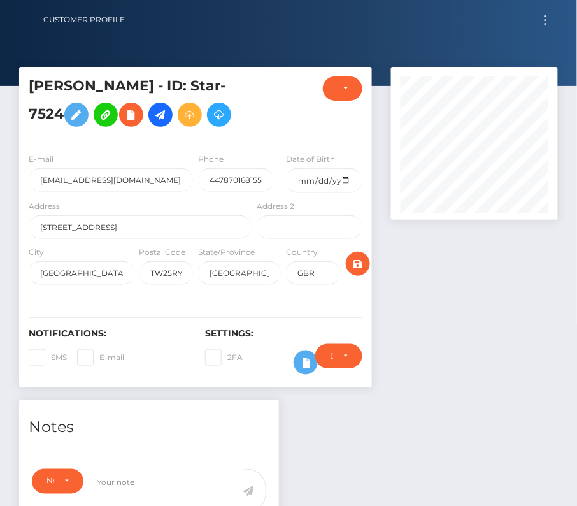
scroll to position [153, 167]
click at [153, 113] on icon at bounding box center [160, 115] width 15 height 16
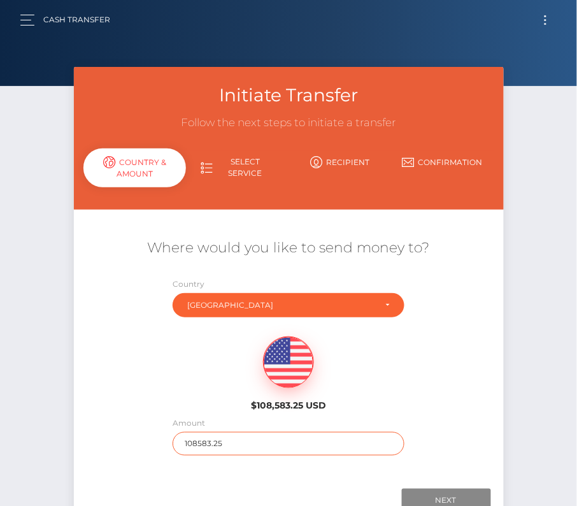
click at [210, 440] on input "108583.25" at bounding box center [289, 444] width 232 height 24
type input "237"
click at [410, 416] on div "Amount 237" at bounding box center [288, 439] width 251 height 46
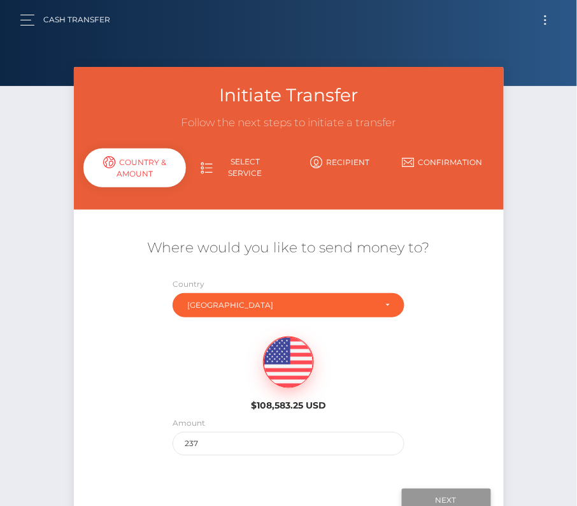
click at [430, 493] on input "Next" at bounding box center [446, 501] width 89 height 24
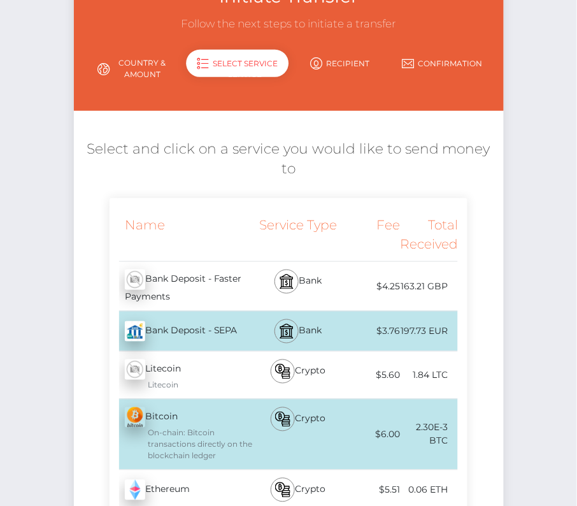
scroll to position [99, 0]
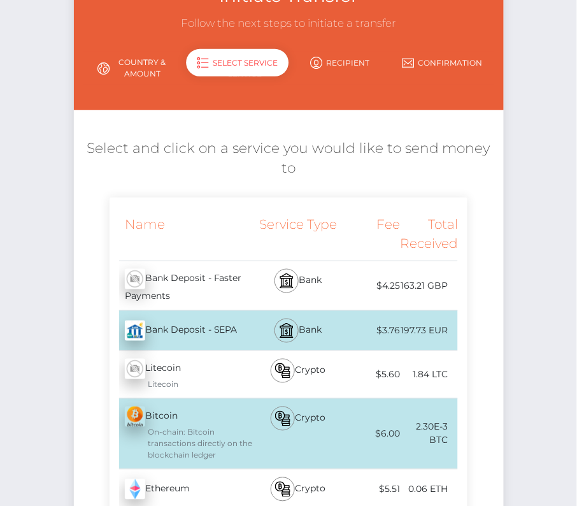
click at [439, 284] on div "163.21 GBP" at bounding box center [429, 285] width 58 height 29
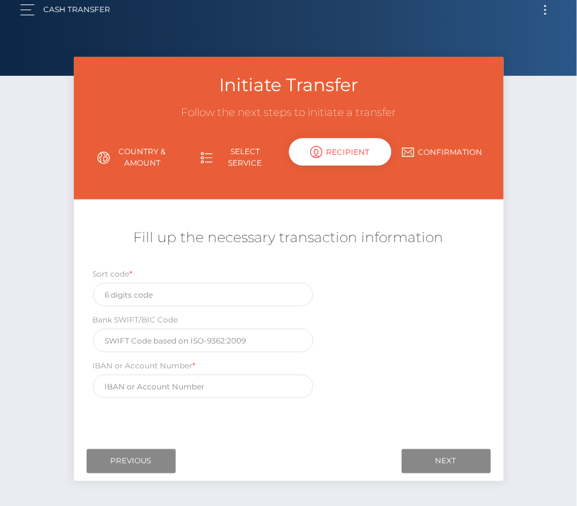
scroll to position [0, 0]
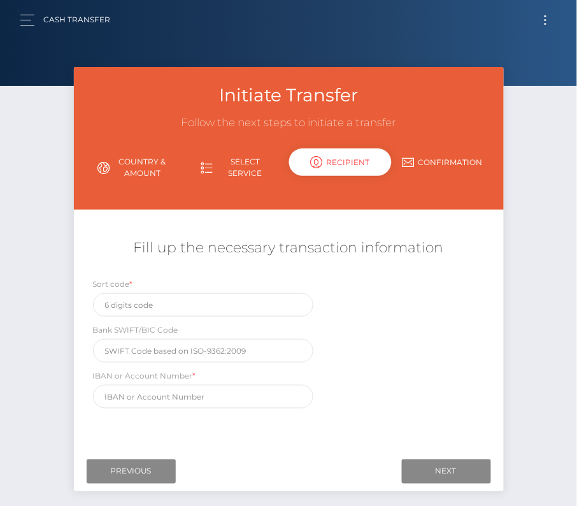
drag, startPoint x: 447, startPoint y: 285, endPoint x: 353, endPoint y: 275, distance: 94.8
click at [126, 481] on input "Previous" at bounding box center [131, 471] width 89 height 24
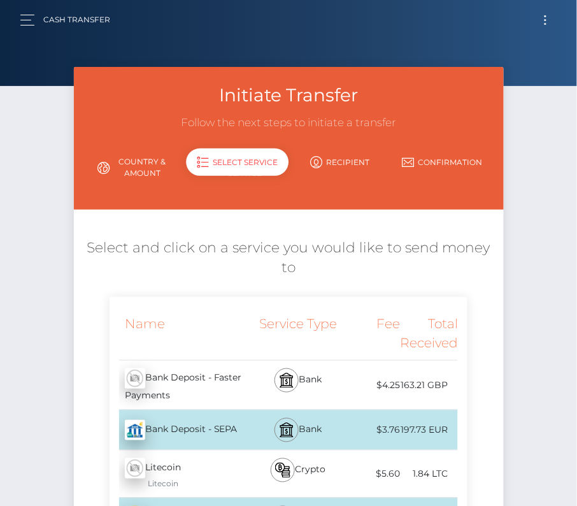
click at [546, 21] on button "Toggle navigation" at bounding box center [546, 19] width 24 height 17
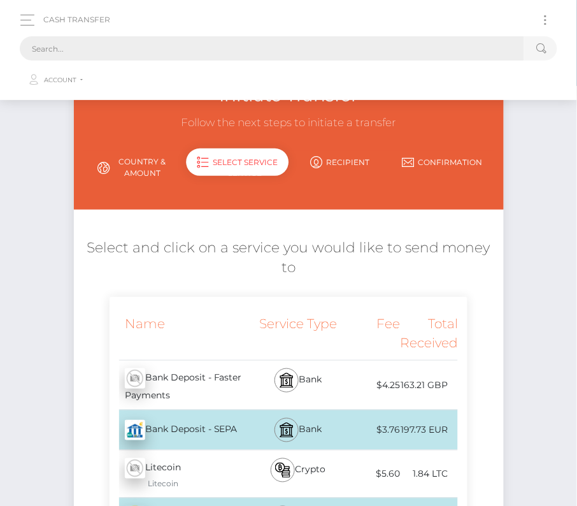
click at [270, 54] on input "text" at bounding box center [272, 48] width 505 height 24
paste input "217445"
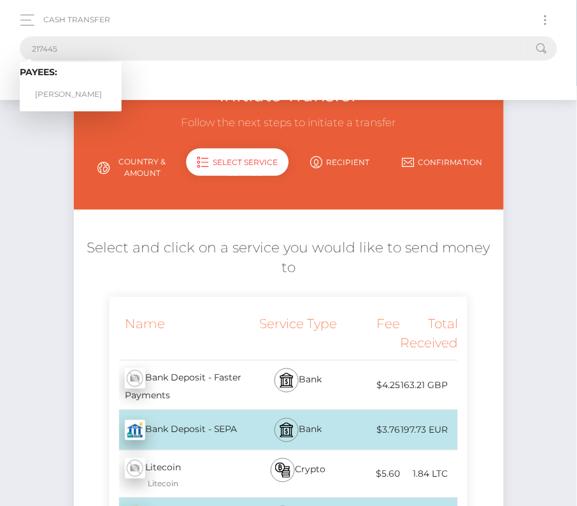
type input "217445"
click at [73, 89] on link "Peter R Quinones" at bounding box center [71, 95] width 102 height 24
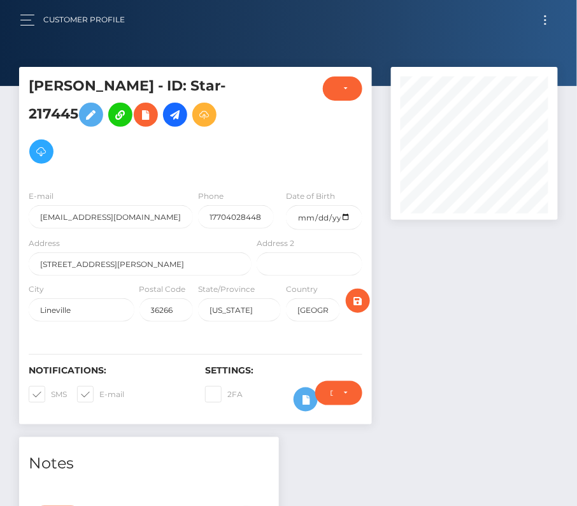
scroll to position [153, 167]
click at [346, 220] on input "date" at bounding box center [324, 217] width 76 height 25
type input "[DATE]"
click at [51, 391] on span at bounding box center [51, 394] width 0 height 10
click at [51, 391] on input "SMS" at bounding box center [55, 390] width 8 height 8
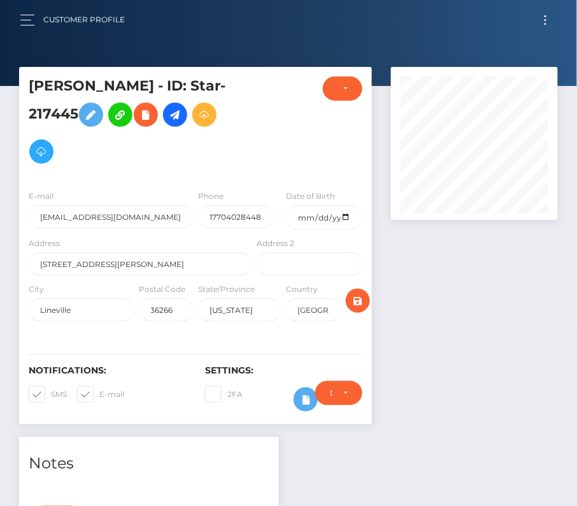
checkbox input "false"
click at [99, 391] on span at bounding box center [99, 394] width 0 height 10
click at [99, 391] on input "E-mail" at bounding box center [103, 390] width 8 height 8
checkbox input "false"
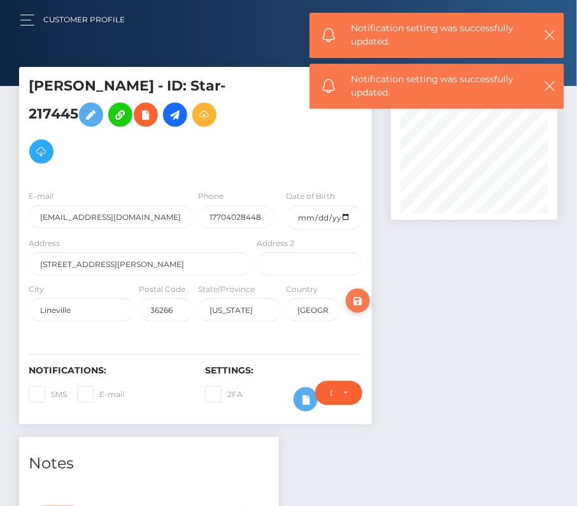
click at [361, 300] on icon "submit" at bounding box center [357, 301] width 15 height 16
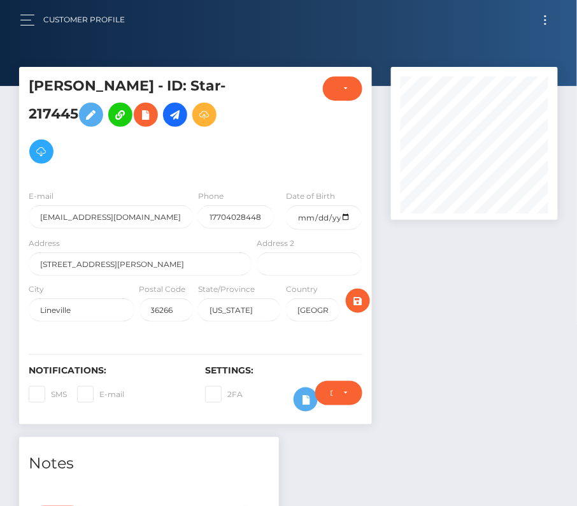
scroll to position [153, 167]
click at [359, 299] on icon "submit" at bounding box center [357, 301] width 15 height 16
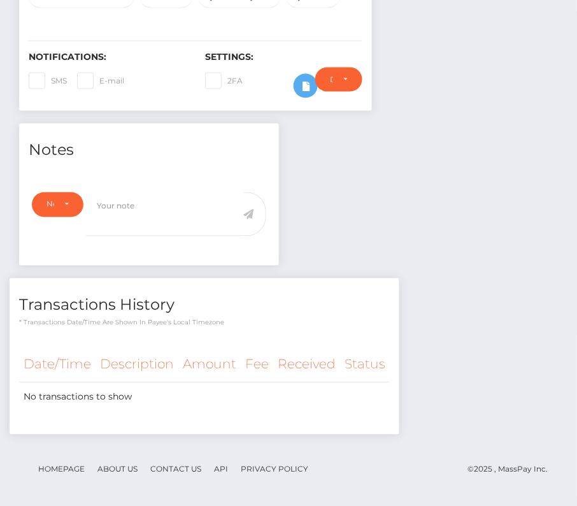
scroll to position [0, 0]
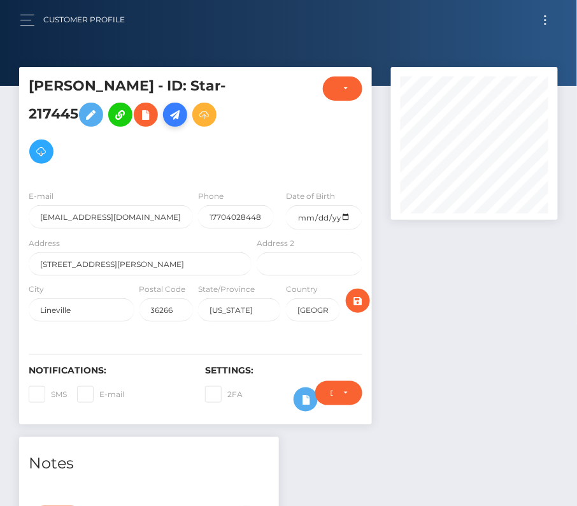
click at [180, 117] on icon at bounding box center [175, 115] width 15 height 16
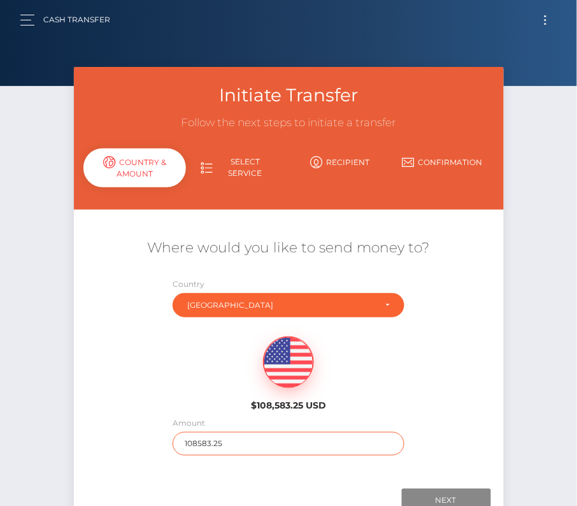
click at [240, 447] on input "108583.25" at bounding box center [289, 444] width 232 height 24
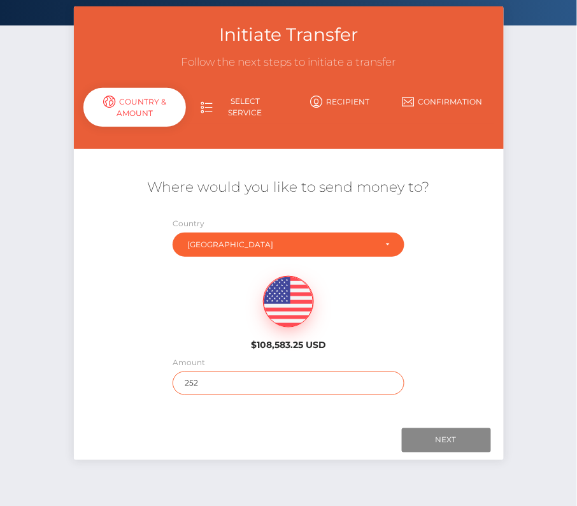
scroll to position [89, 0]
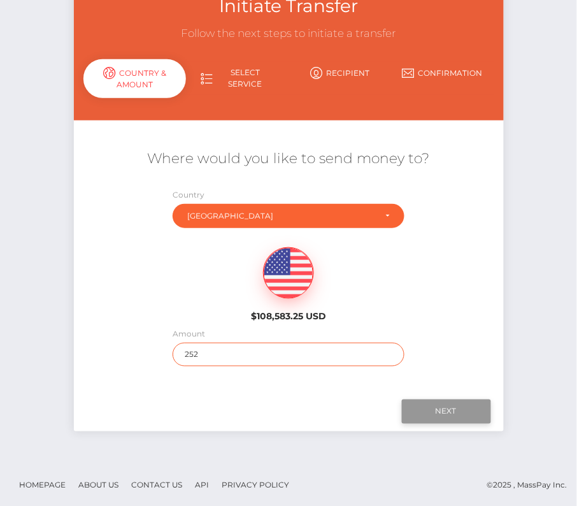
type input "252"
click at [435, 407] on input "Next" at bounding box center [446, 412] width 89 height 24
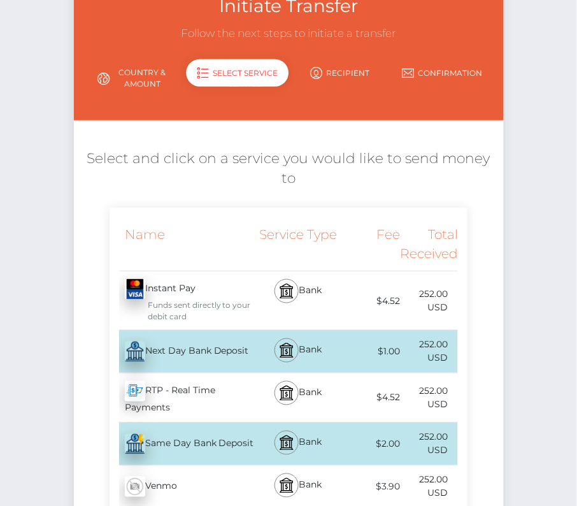
click at [174, 354] on div "Next Day Bank Deposit - USD" at bounding box center [182, 352] width 145 height 36
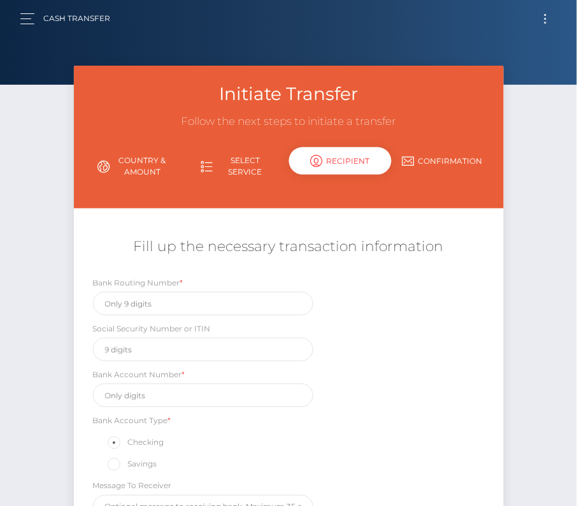
scroll to position [0, 0]
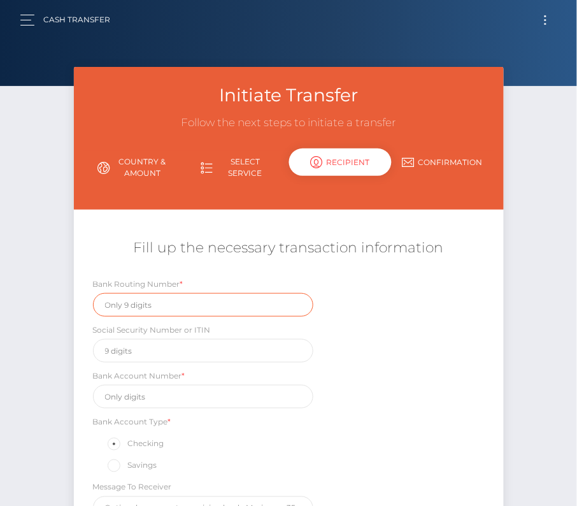
click at [148, 298] on input "text" at bounding box center [203, 305] width 220 height 24
paste input "061113415"
type input "061113415"
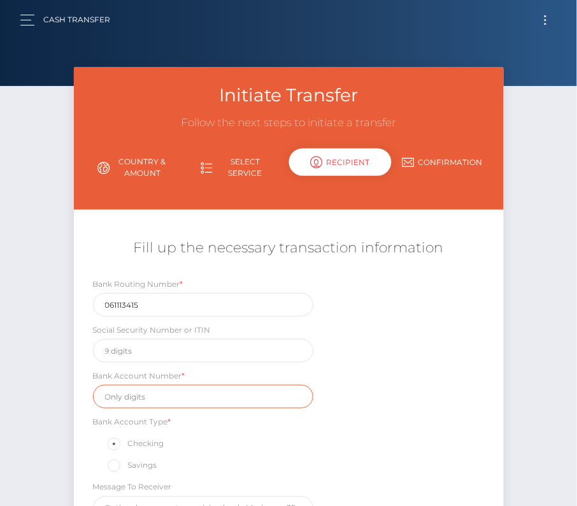
click at [166, 389] on input "text" at bounding box center [203, 397] width 220 height 24
paste input "1110000494325"
type input "1110000494325"
click at [372, 452] on div "Bank Routing Number * 061113415 Social Security Number or ITIN Bank Account Num…" at bounding box center [289, 401] width 430 height 249
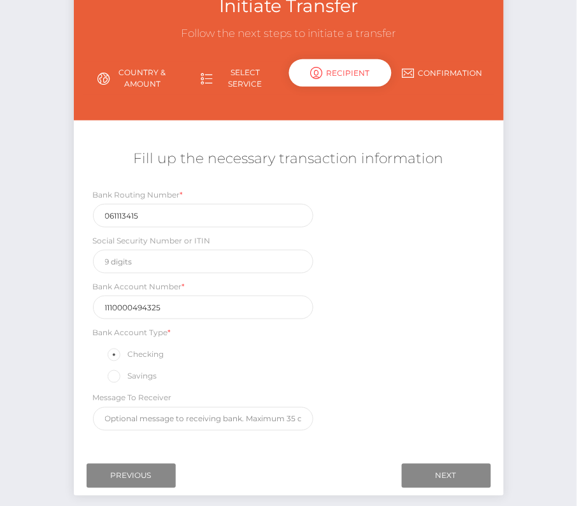
scroll to position [110, 0]
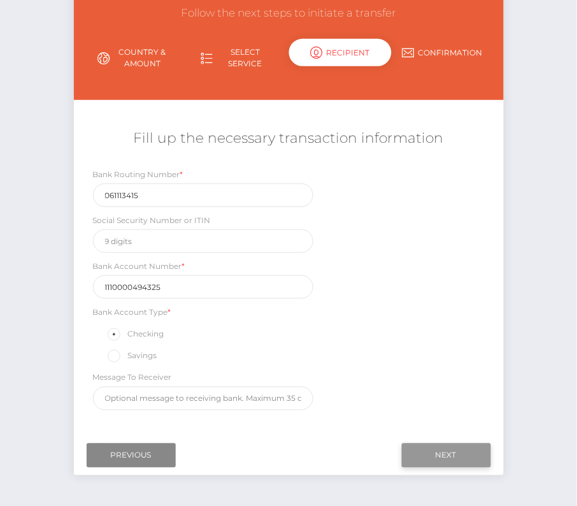
click at [442, 449] on input "Next" at bounding box center [446, 455] width 89 height 24
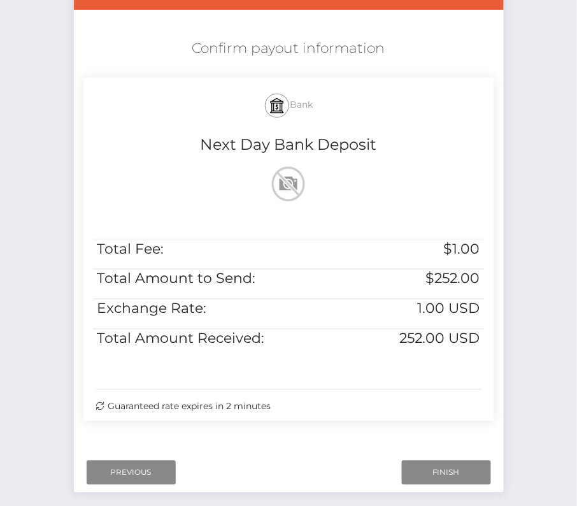
scroll to position [260, 0]
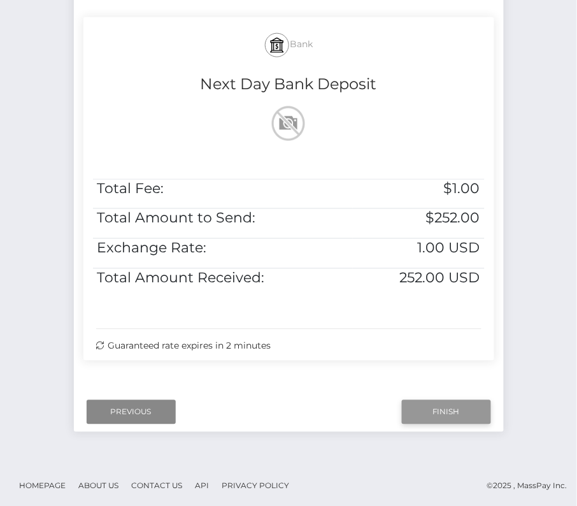
click at [438, 404] on input "Finish" at bounding box center [446, 412] width 89 height 24
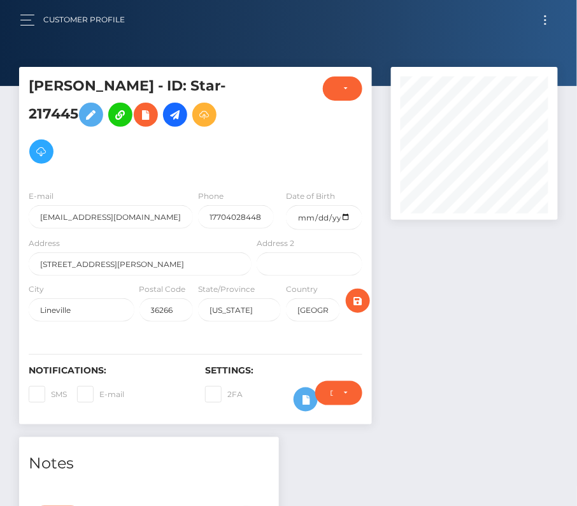
scroll to position [359, 0]
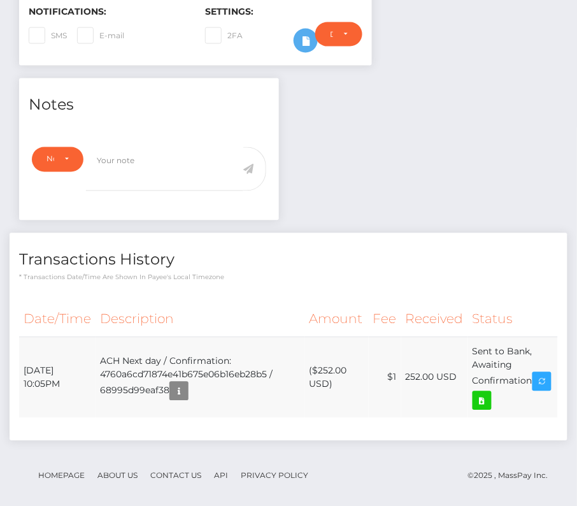
drag, startPoint x: 23, startPoint y: 364, endPoint x: 533, endPoint y: 379, distance: 510.0
click at [532, 379] on tr "[DATE] 10:05PM ACH Next day / Confirmation: 4760a6cd71874e41b675e06b16eb28b5 / …" at bounding box center [288, 377] width 539 height 81
copy tr "[DATE] 10:05PM ACH Next day / Confirmation: 4760a6cd71874e41b675e06b16eb28b5 / …"
click at [490, 397] on icon at bounding box center [482, 401] width 15 height 16
click at [0, 0] on div "[PERSON_NAME] - ID: Star-217445 ACTIVE DEACTIVE" at bounding box center [288, 112] width 577 height 809
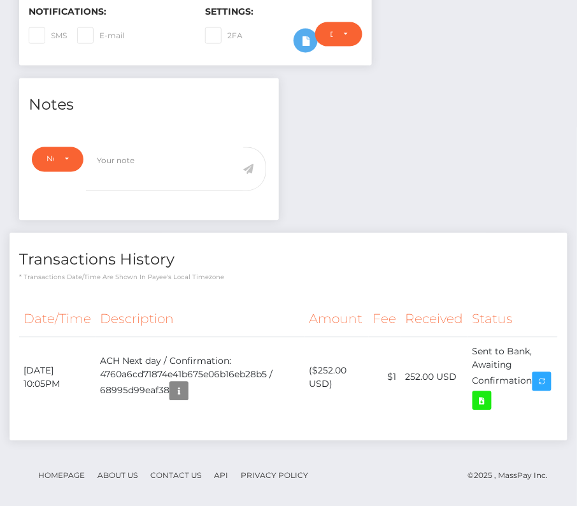
scroll to position [0, 0]
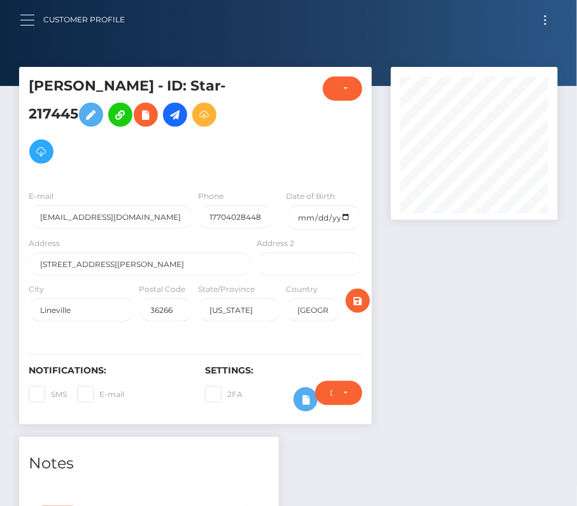
click at [24, 24] on button "button" at bounding box center [32, 19] width 24 height 17
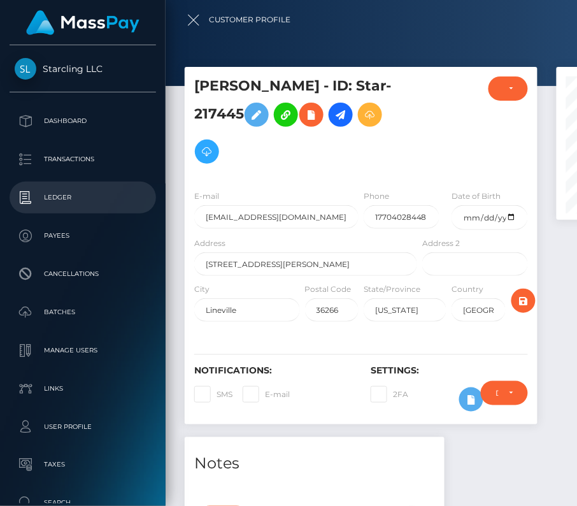
click at [83, 193] on p "Ledger" at bounding box center [83, 197] width 136 height 19
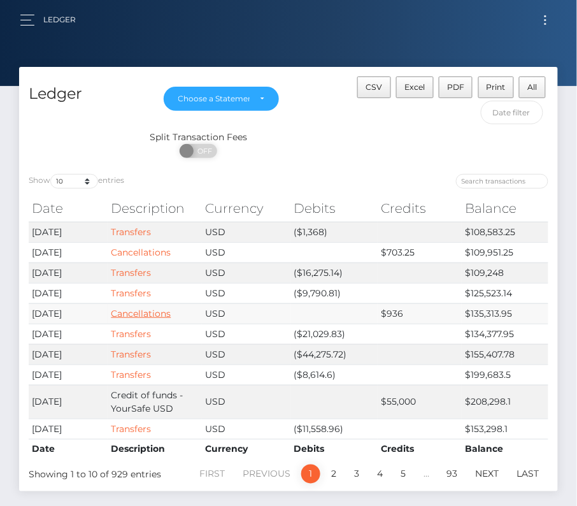
click at [129, 313] on link "Cancellations" at bounding box center [141, 313] width 60 height 11
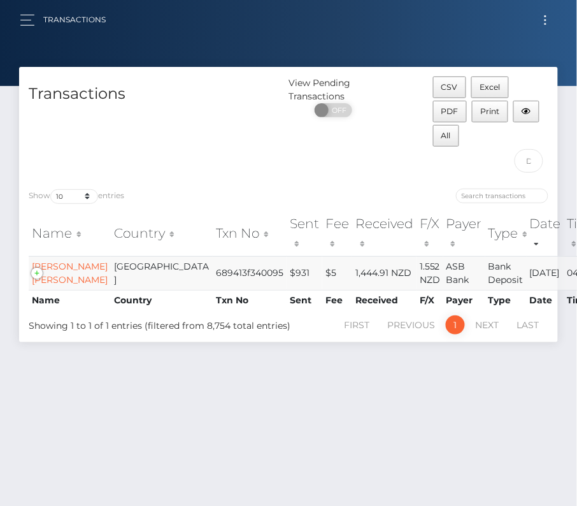
click at [59, 256] on td "[PERSON_NAME] [PERSON_NAME]" at bounding box center [70, 273] width 82 height 34
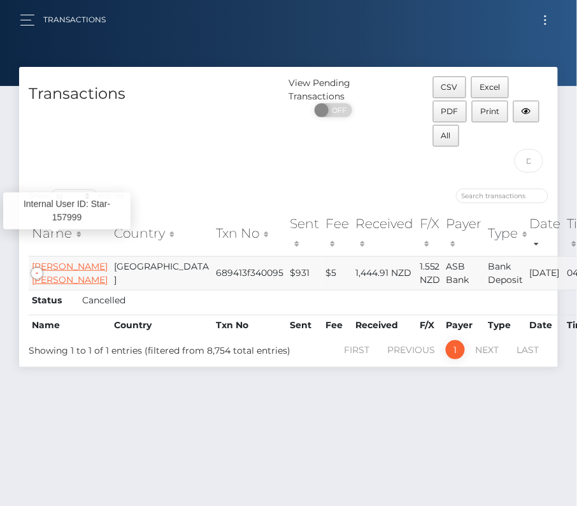
click at [54, 261] on link "Samantha Annabel Bailey" at bounding box center [70, 273] width 76 height 25
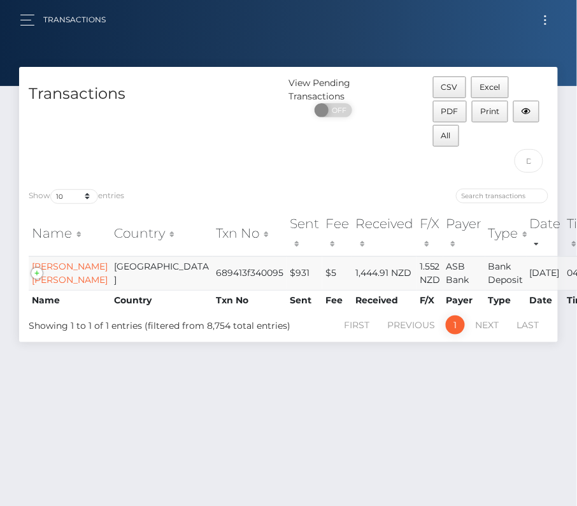
click at [69, 256] on td "[PERSON_NAME] [PERSON_NAME]" at bounding box center [70, 273] width 82 height 34
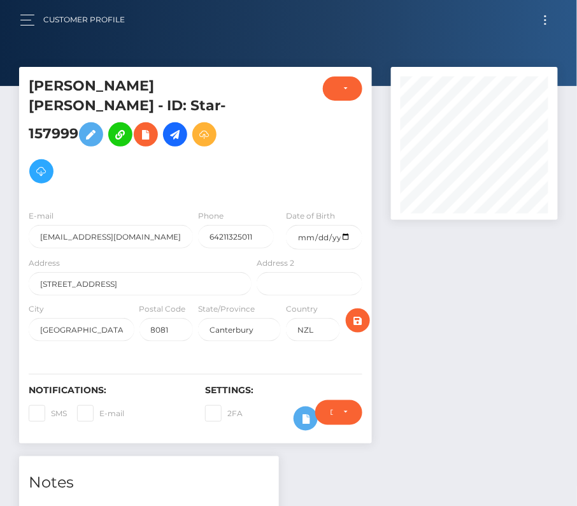
scroll to position [153, 167]
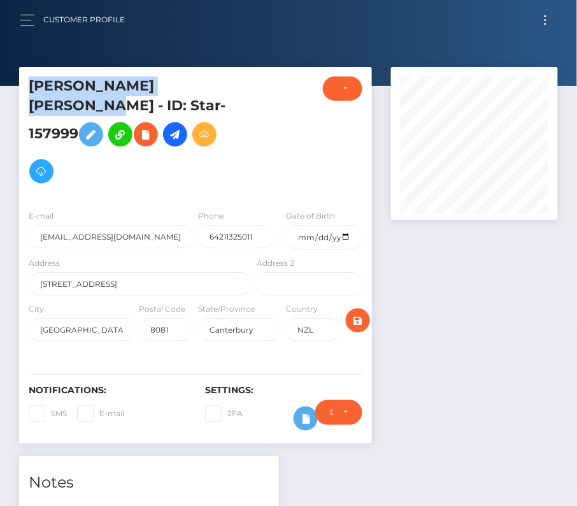
drag, startPoint x: 28, startPoint y: 83, endPoint x: 218, endPoint y: 79, distance: 189.9
click at [218, 79] on h5 "Samantha Annabel Bailey - ID: Star-157999" at bounding box center [137, 132] width 216 height 113
copy h5 "Samantha Annabel Bailey"
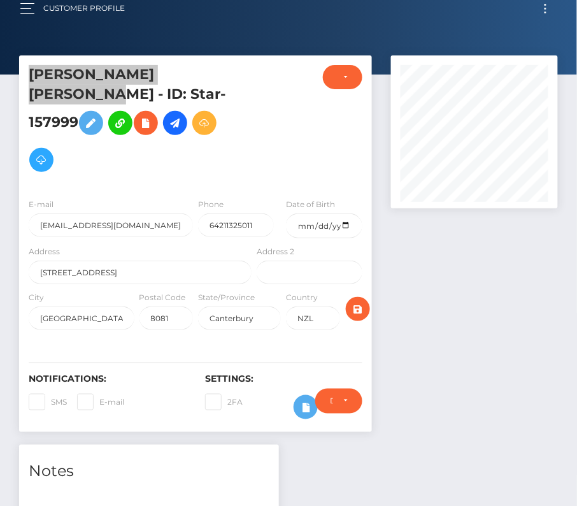
scroll to position [0, 0]
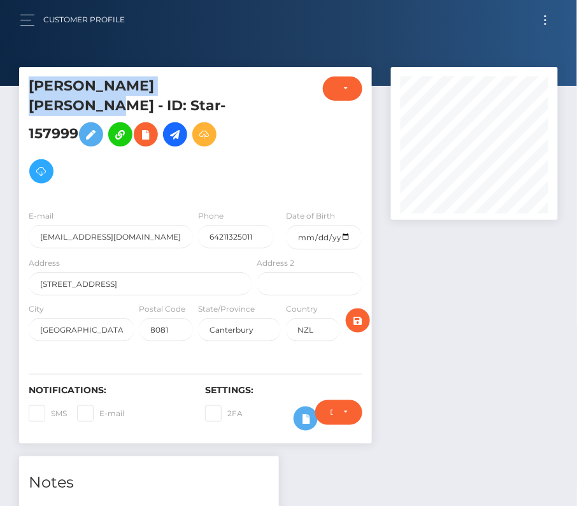
click at [543, 15] on button "Toggle navigation" at bounding box center [546, 19] width 24 height 17
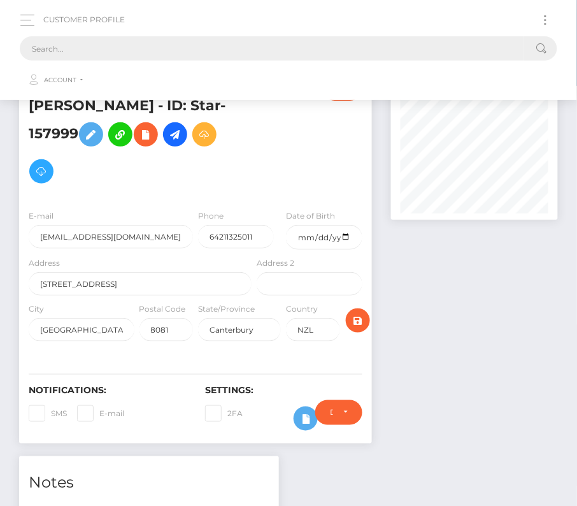
click at [252, 44] on input "text" at bounding box center [272, 48] width 505 height 24
paste input "295014"
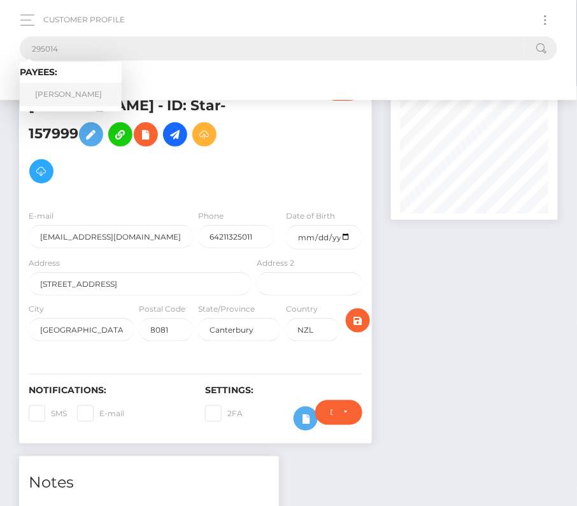
type input "295014"
click at [73, 94] on link "Maycon Pereira Garcia" at bounding box center [71, 95] width 102 height 24
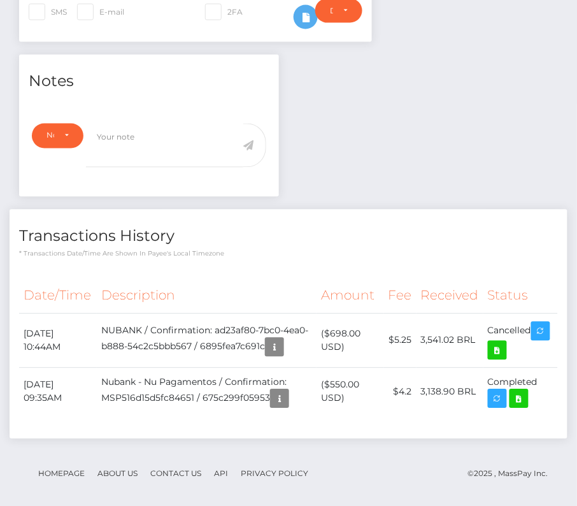
scroll to position [394, 0]
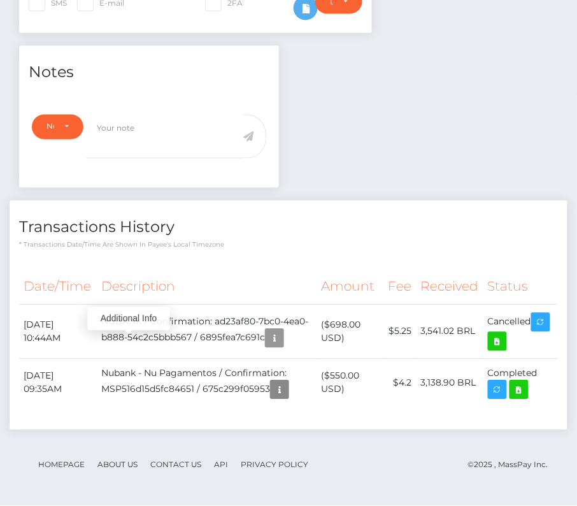
drag, startPoint x: 129, startPoint y: 350, endPoint x: 136, endPoint y: 321, distance: 30.0
click at [265, 348] on button "button" at bounding box center [274, 338] width 19 height 19
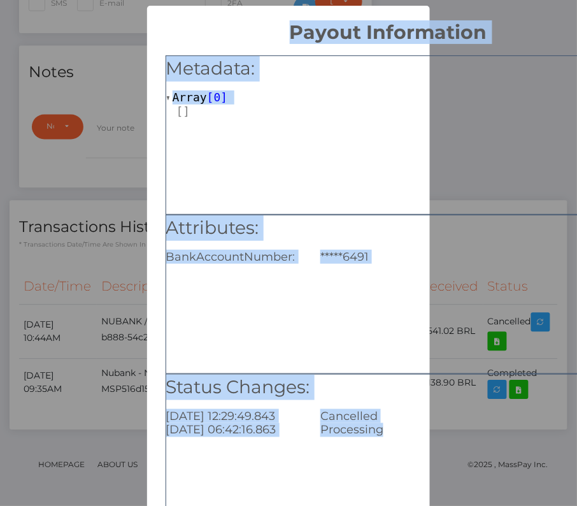
drag, startPoint x: 238, startPoint y: 26, endPoint x: 397, endPoint y: 452, distance: 454.5
click at [397, 452] on div "× Payout Information Metadata: Array [ 0 ] Attributes: BankAccountNumber: *****…" at bounding box center [288, 303] width 283 height 595
copy div "Payout Information Metadata: Array [ 0 ] Attributes: BankAccountNumber: *****64…"
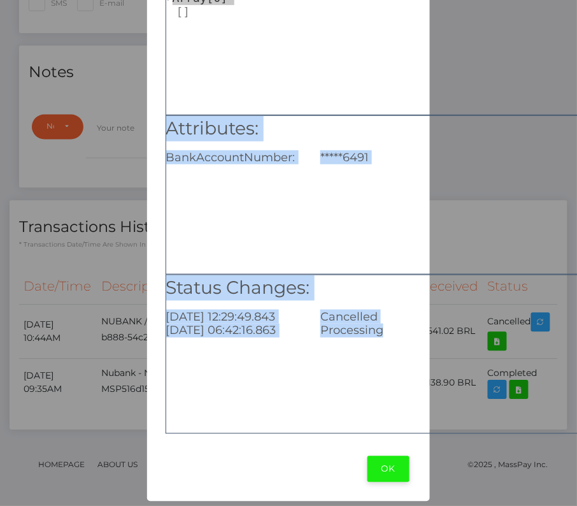
click at [391, 474] on button "OK" at bounding box center [389, 469] width 42 height 26
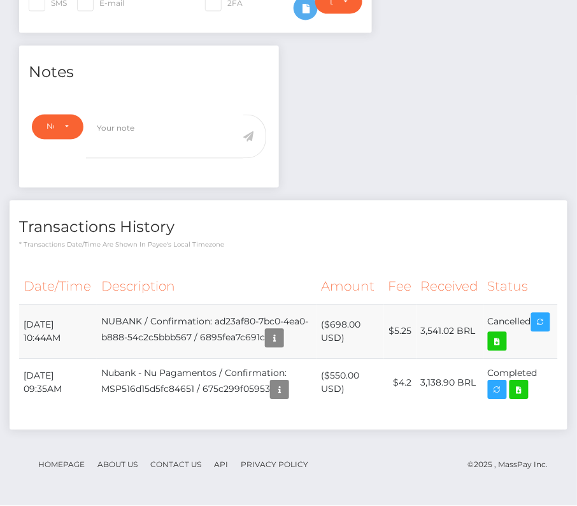
drag, startPoint x: 538, startPoint y: 314, endPoint x: 24, endPoint y: 323, distance: 514.3
click at [24, 323] on tr "August 8, 2025 10:44AM NUBANK / Confirmation: ad23af80-7bc0-4ea0-b888-54c2c5bbb…" at bounding box center [288, 332] width 539 height 54
copy tr "August 8, 2025 10:44AM NUBANK / Confirmation: ad23af80-7bc0-4ea0-b888-54c2c5bbb…"
click at [267, 345] on icon "button" at bounding box center [274, 339] width 15 height 16
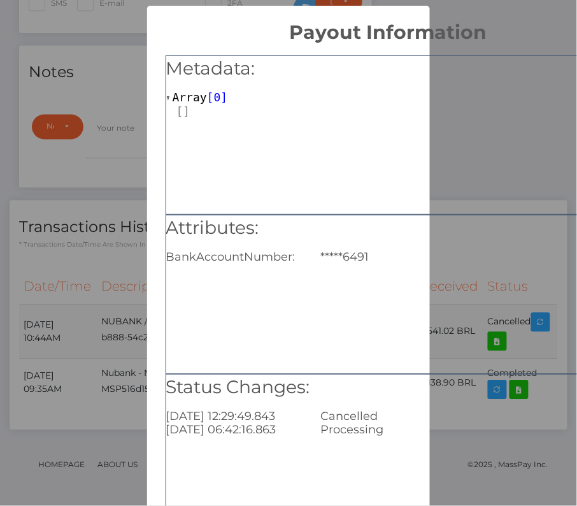
scroll to position [0, 0]
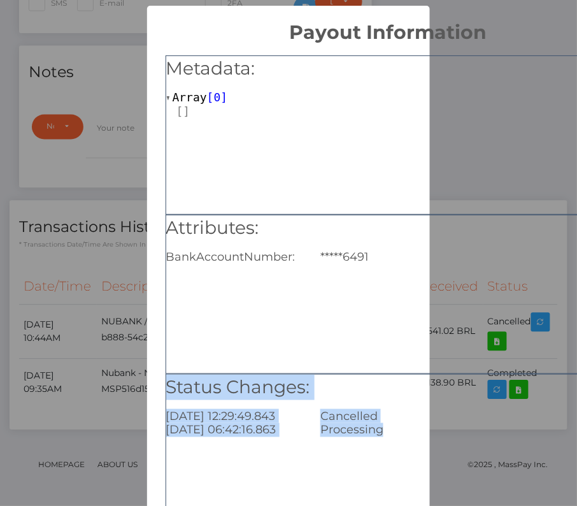
drag, startPoint x: 166, startPoint y: 383, endPoint x: 379, endPoint y: 468, distance: 229.7
click at [379, 468] on div "Status Changes: 2025-08-08 12:29:49.843 Cancelled 2025-08-08 06:42:16.863 Proce…" at bounding box center [389, 453] width 446 height 159
copy div "Status Changes: 2025-08-08 12:29:49.843 Cancelled 2025-08-08 06:42:16.863 Proce…"
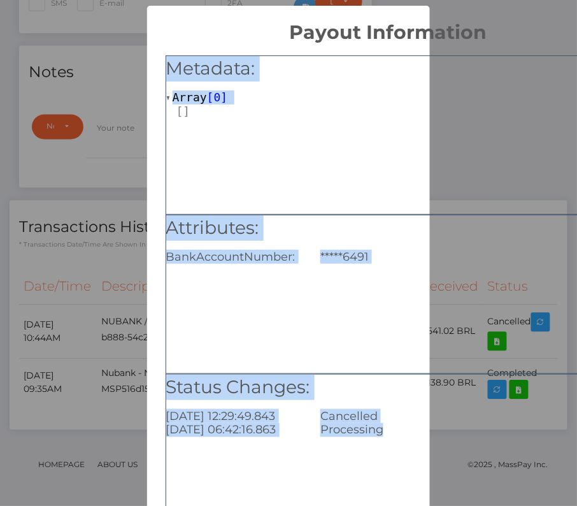
drag, startPoint x: 168, startPoint y: 64, endPoint x: 395, endPoint y: 451, distance: 448.7
click at [395, 451] on div "Metadata: Array [ 0 ] Attributes: BankAccountNumber: *****6491 Status Changes: …" at bounding box center [388, 290] width 483 height 493
copy div "Metadata: Array [ 0 ] Attributes: BankAccountNumber: *****6491 Status Changes: …"
click at [98, 189] on div "× Payout Information Metadata: Array [ 0 ] Attributes: BankAccountNumber: *****…" at bounding box center [288, 253] width 577 height 506
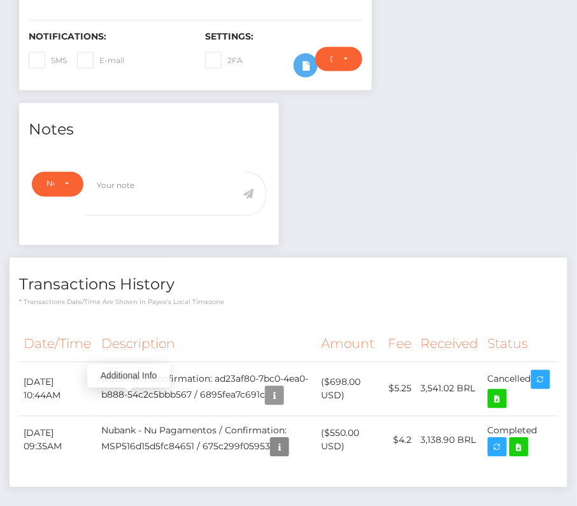
scroll to position [335, 0]
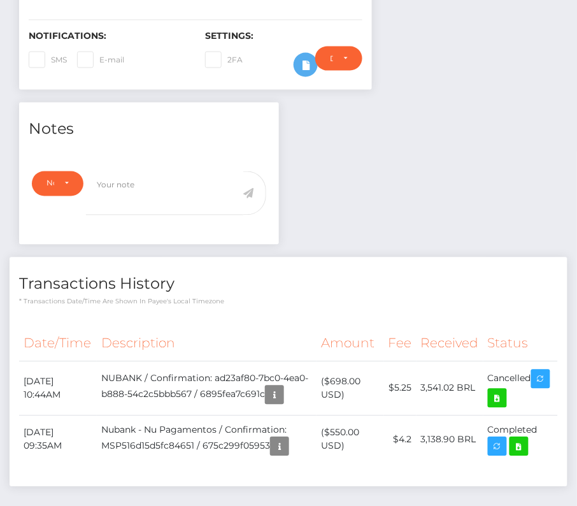
click at [426, 287] on h4 "Transactions History" at bounding box center [288, 284] width 539 height 22
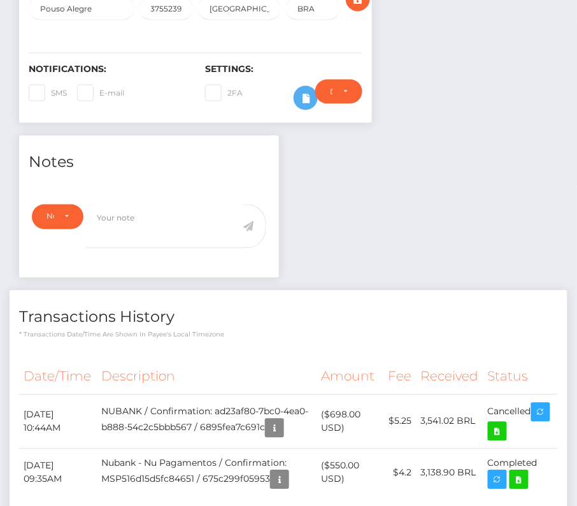
scroll to position [0, 0]
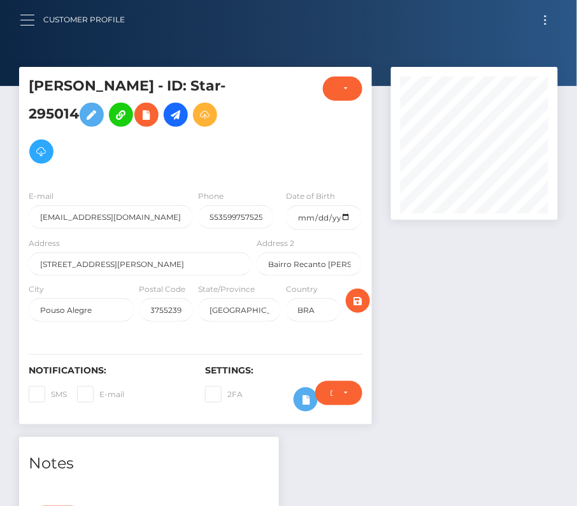
click at [27, 22] on button "button" at bounding box center [32, 19] width 24 height 17
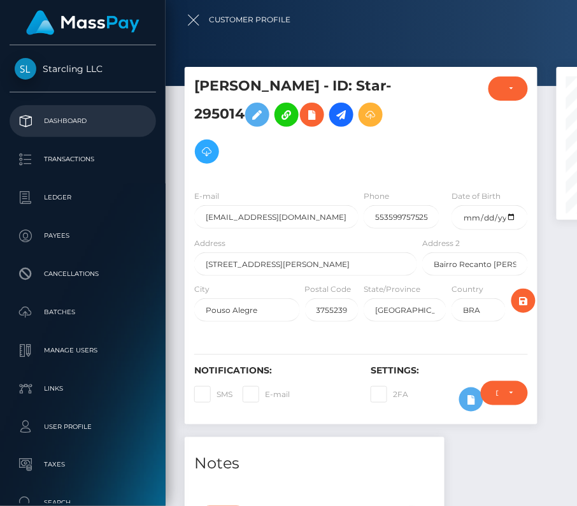
click at [81, 131] on link "Dashboard" at bounding box center [83, 121] width 147 height 32
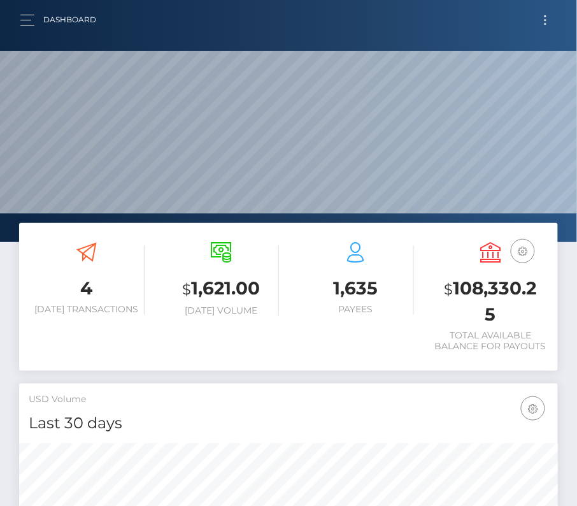
scroll to position [226, 260]
